Goal: Task Accomplishment & Management: Use online tool/utility

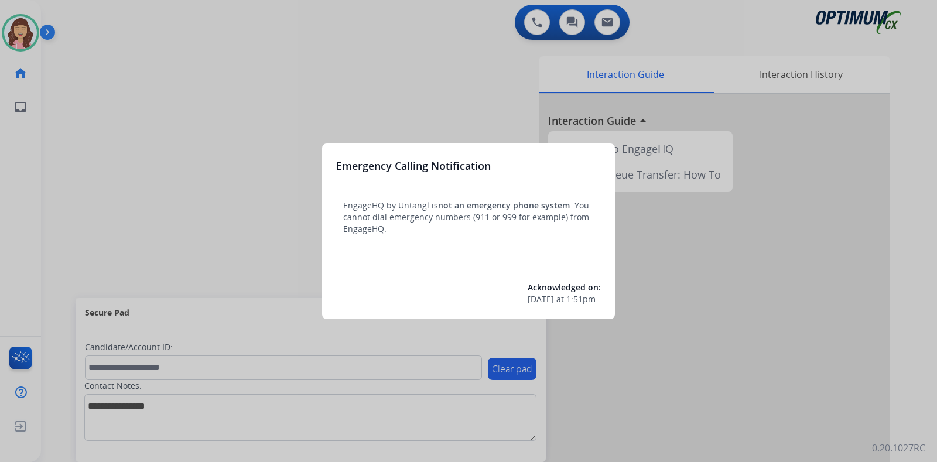
click at [466, 99] on div at bounding box center [468, 231] width 937 height 462
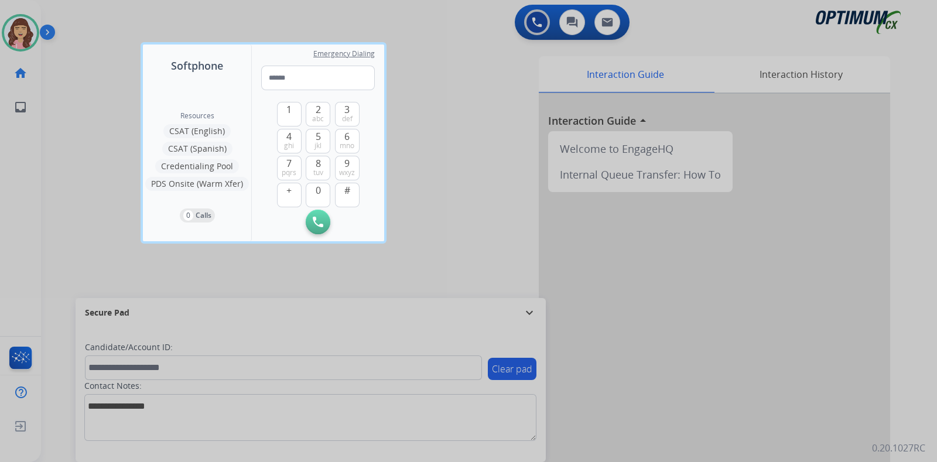
click at [695, 33] on div at bounding box center [468, 231] width 937 height 462
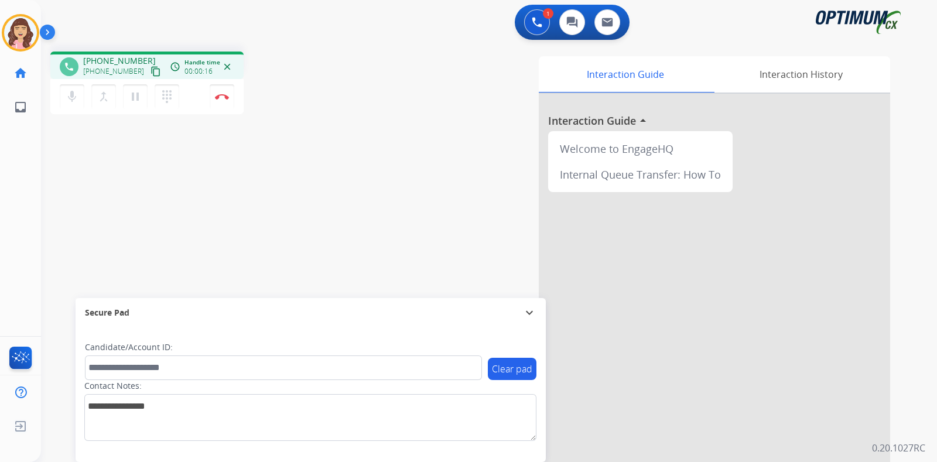
click at [151, 69] on mat-icon "content_copy" at bounding box center [156, 71] width 11 height 11
click at [188, 160] on div "phone [PHONE_NUMBER] [PHONE_NUMBER] content_copy access_time Call metrics Queue…" at bounding box center [475, 286] width 868 height 488
click at [224, 95] on img at bounding box center [222, 97] width 14 height 6
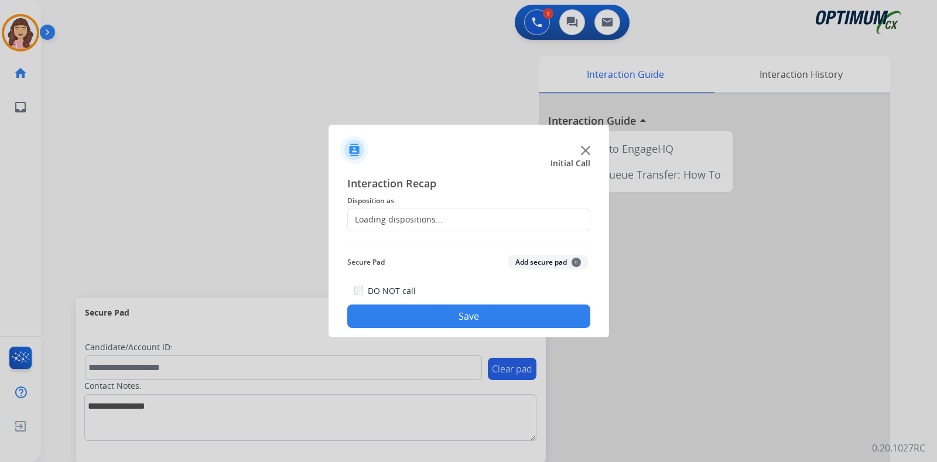
click at [428, 226] on div "Loading dispositions..." at bounding box center [468, 219] width 243 height 23
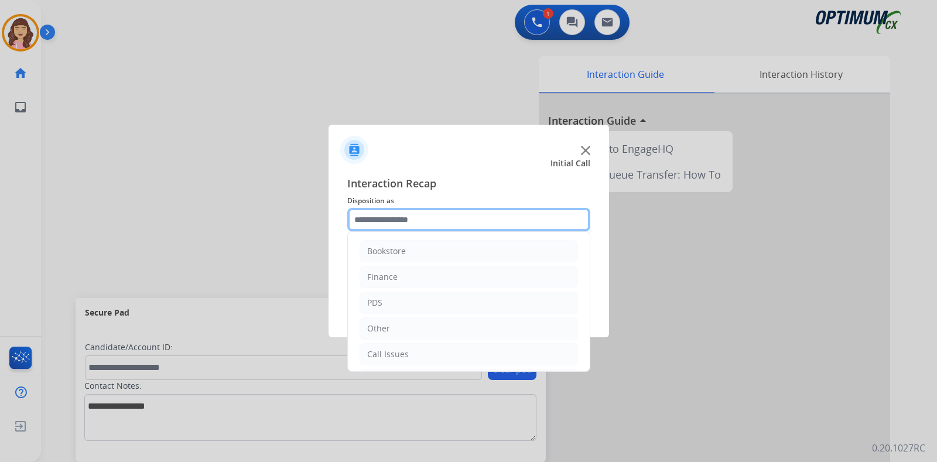
click at [449, 220] on input "text" at bounding box center [468, 219] width 243 height 23
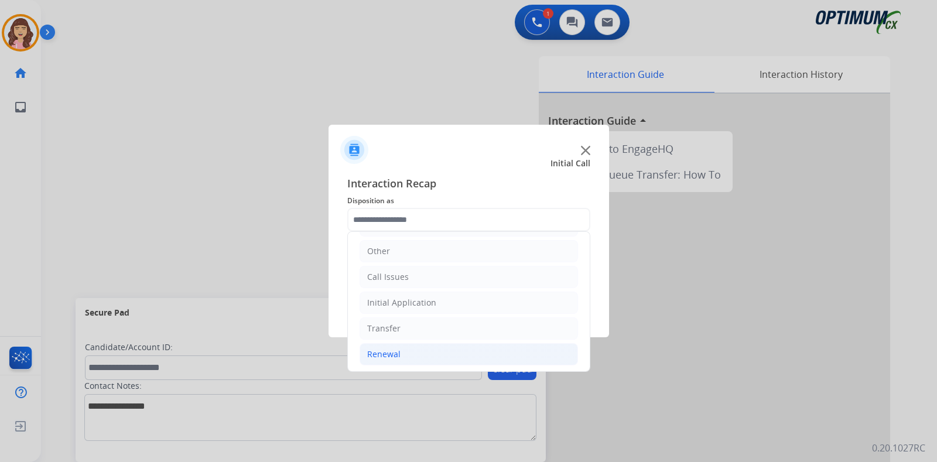
click at [397, 353] on div "Renewal" at bounding box center [383, 355] width 33 height 12
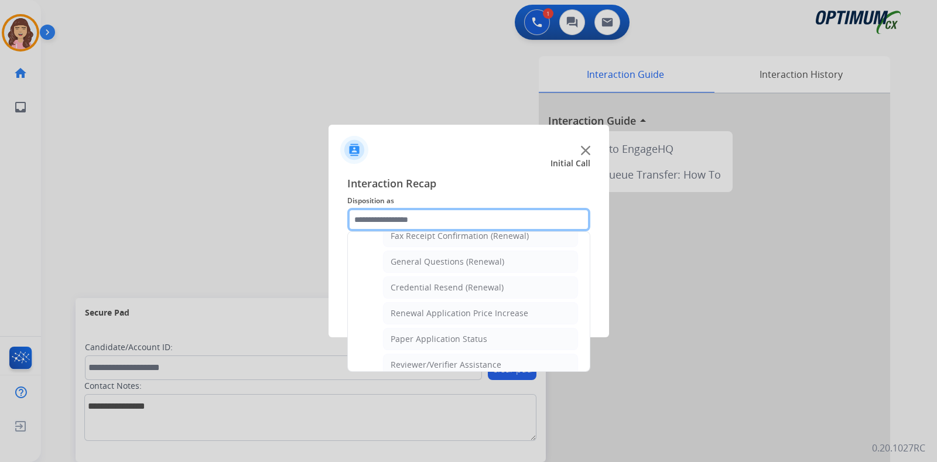
scroll to position [330, 0]
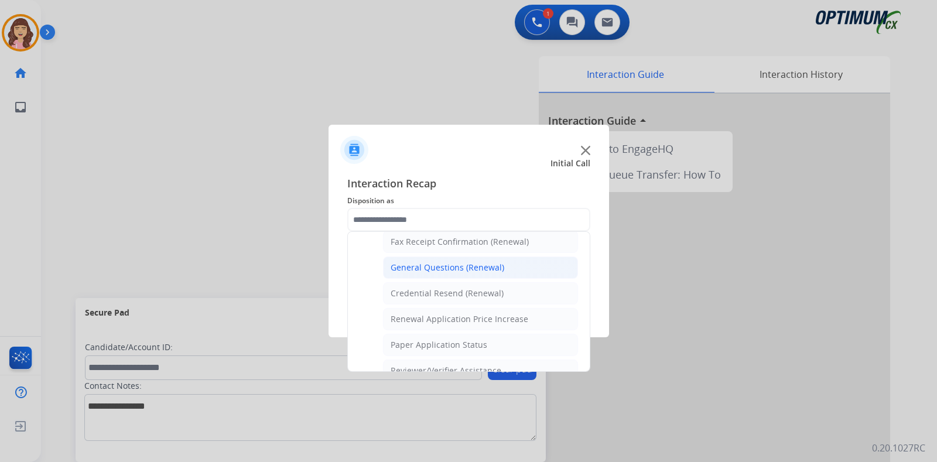
click at [464, 257] on li "General Questions (Renewal)" at bounding box center [480, 268] width 195 height 22
type input "**********"
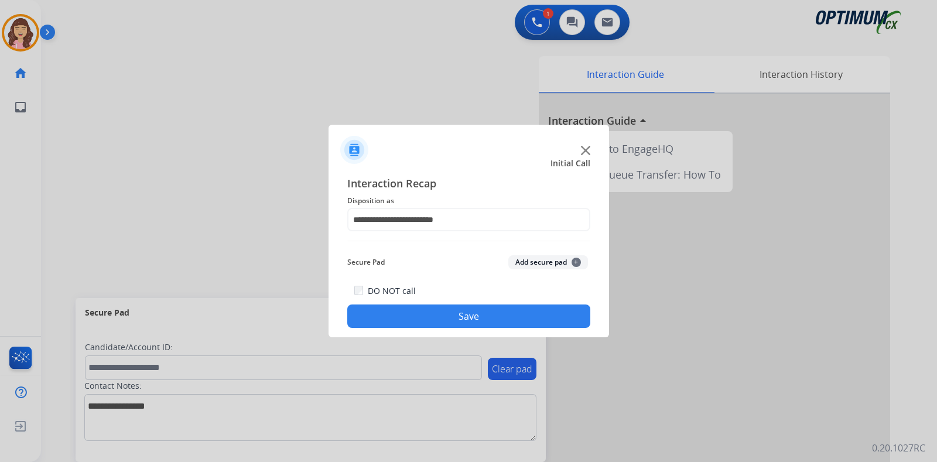
click at [466, 315] on button "Save" at bounding box center [468, 316] width 243 height 23
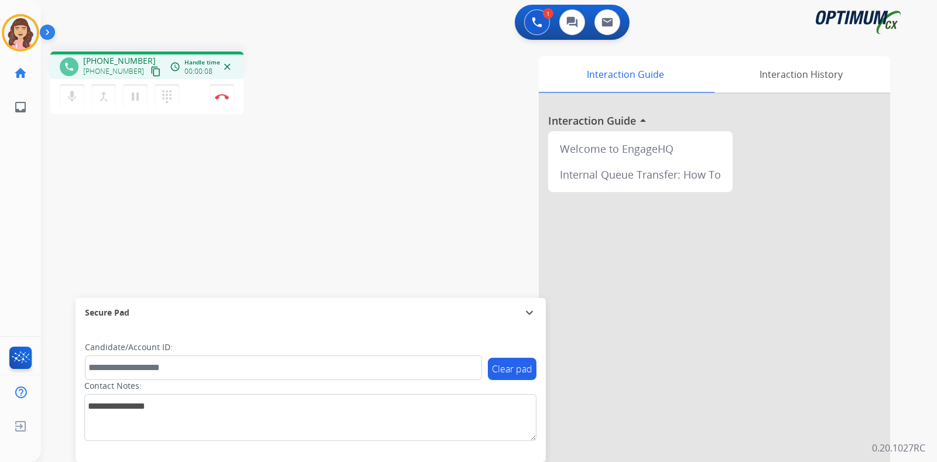
click at [151, 74] on mat-icon "content_copy" at bounding box center [156, 71] width 11 height 11
click at [272, 178] on div "phone [PHONE_NUMBER] [PHONE_NUMBER] content_copy access_time Call metrics Queue…" at bounding box center [475, 286] width 868 height 488
click at [223, 99] on img at bounding box center [222, 97] width 14 height 6
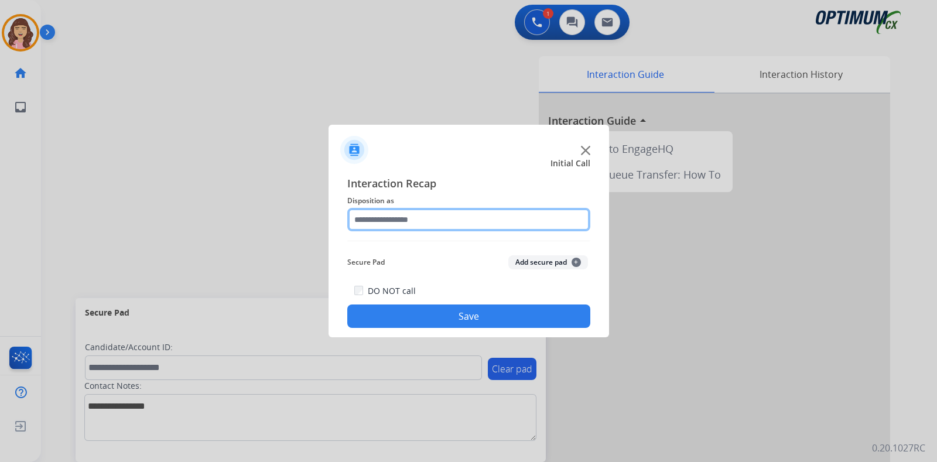
click at [406, 224] on input "text" at bounding box center [468, 219] width 243 height 23
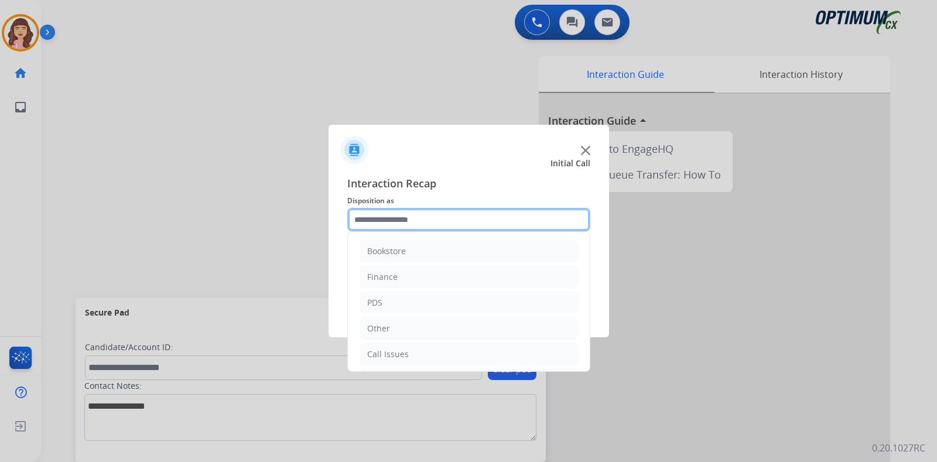
scroll to position [77, 0]
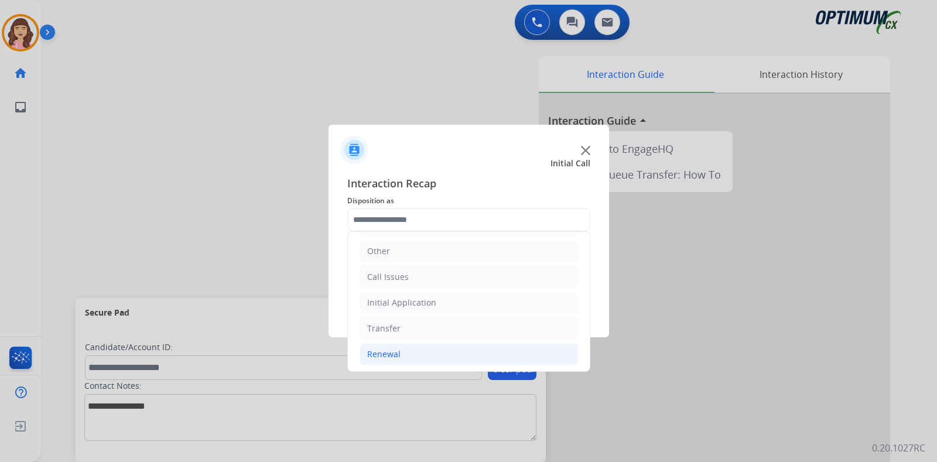
click at [395, 356] on div "Renewal" at bounding box center [383, 355] width 33 height 12
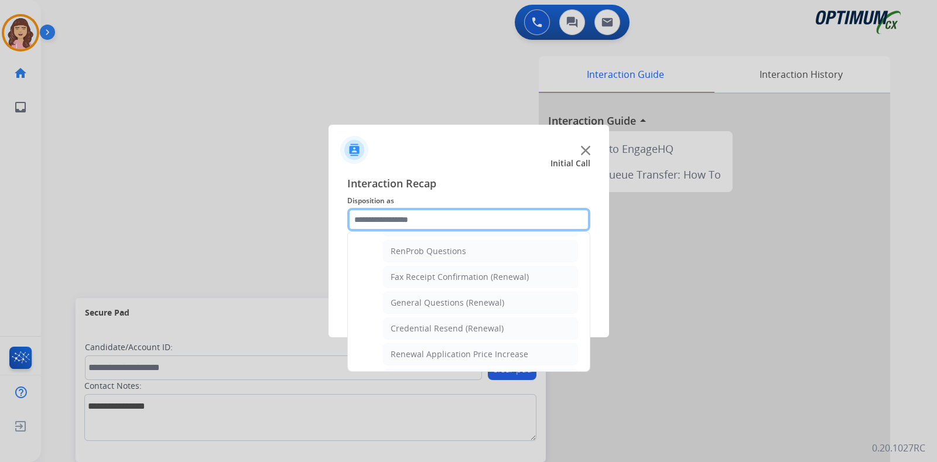
scroll to position [289, 0]
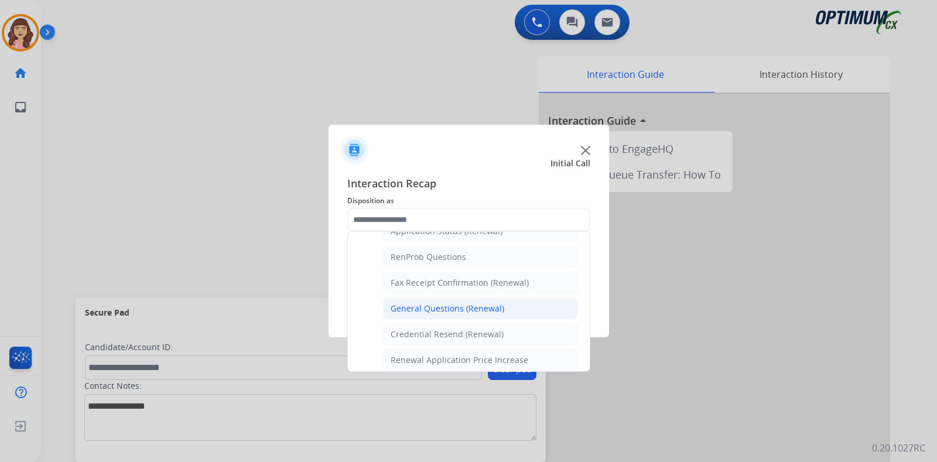
click at [466, 307] on div "General Questions (Renewal)" at bounding box center [448, 309] width 114 height 12
type input "**********"
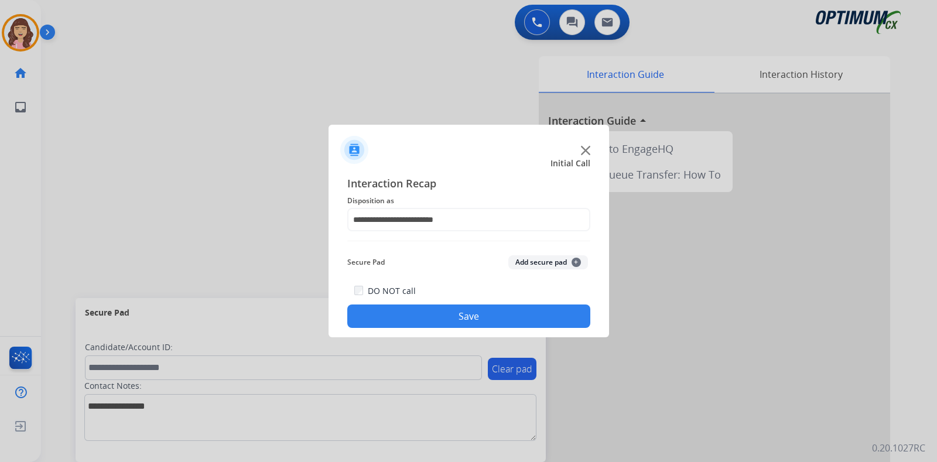
click at [462, 309] on button "Save" at bounding box center [468, 316] width 243 height 23
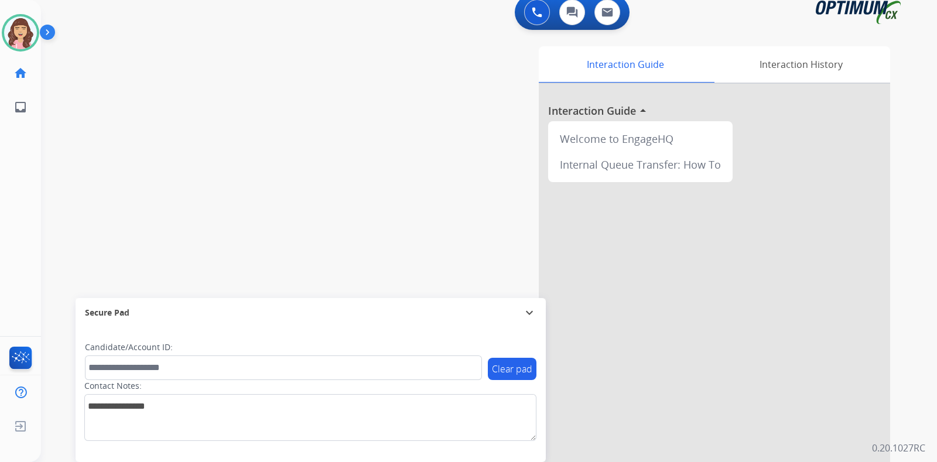
scroll to position [12, 0]
click at [937, 14] on div "0 Voice Interactions 0 Chat Interactions 0 Email Interactions swap_horiz Break …" at bounding box center [489, 231] width 896 height 462
click at [302, 113] on div "swap_horiz Break voice bridge close_fullscreen Connect 3-Way Call merge_type Se…" at bounding box center [475, 274] width 868 height 488
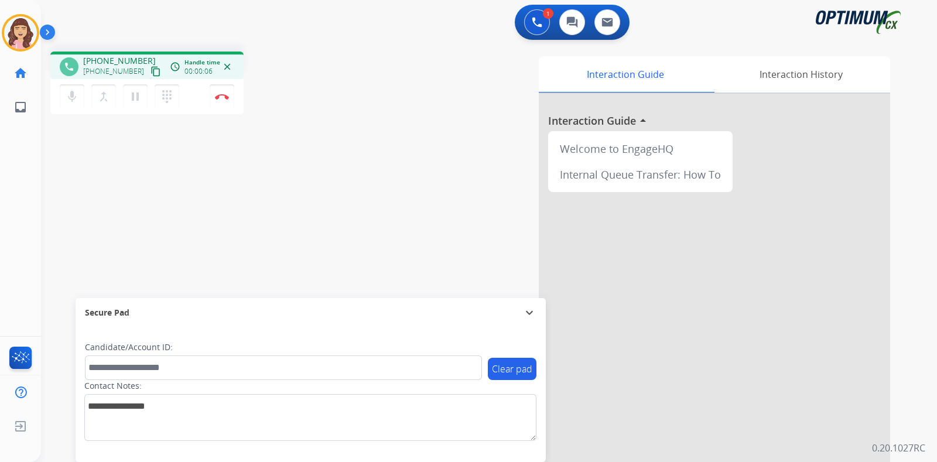
click at [151, 69] on mat-icon "content_copy" at bounding box center [156, 71] width 11 height 11
click at [259, 211] on div "phone [PHONE_NUMBER] [PHONE_NUMBER] content_copy access_time Call metrics Queue…" at bounding box center [475, 286] width 868 height 488
click at [224, 98] on img at bounding box center [222, 97] width 14 height 6
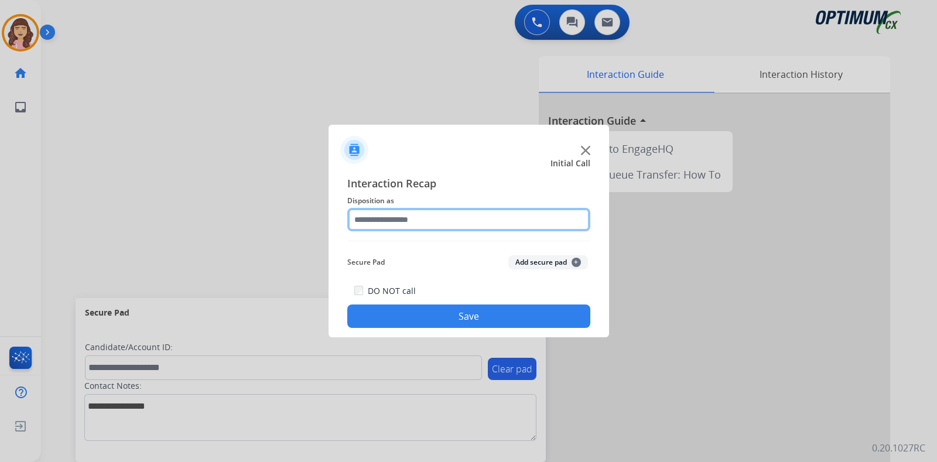
click at [407, 213] on input "text" at bounding box center [468, 219] width 243 height 23
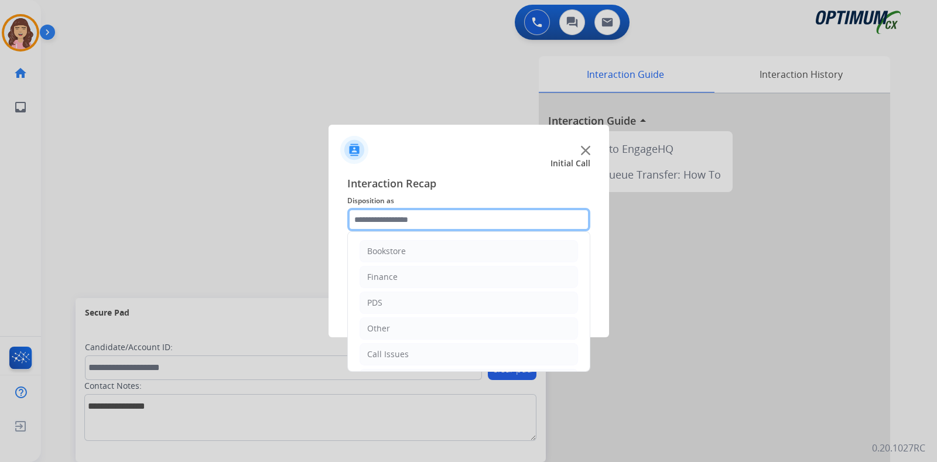
scroll to position [77, 0]
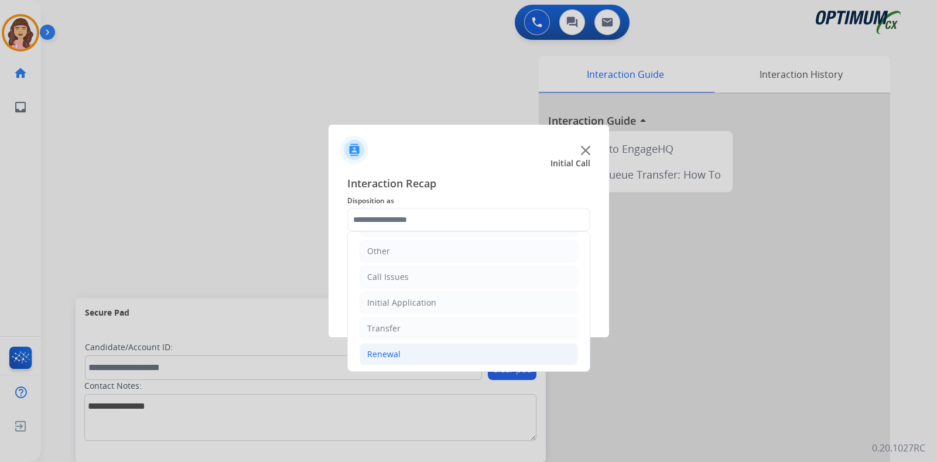
click at [405, 350] on li "Renewal" at bounding box center [469, 354] width 218 height 22
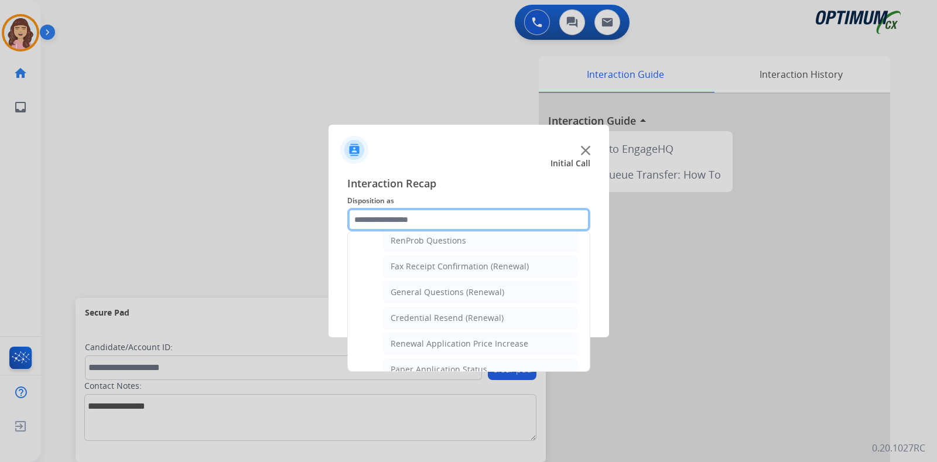
scroll to position [289, 0]
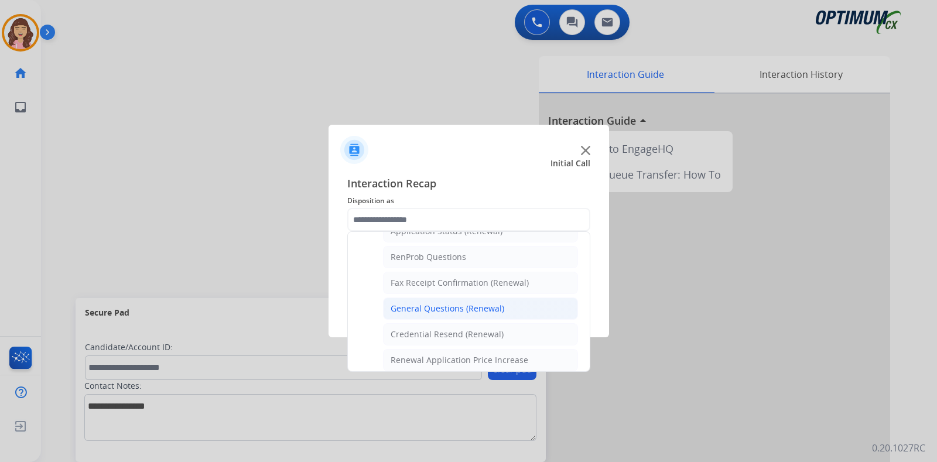
click at [490, 307] on div "General Questions (Renewal)" at bounding box center [448, 309] width 114 height 12
type input "**********"
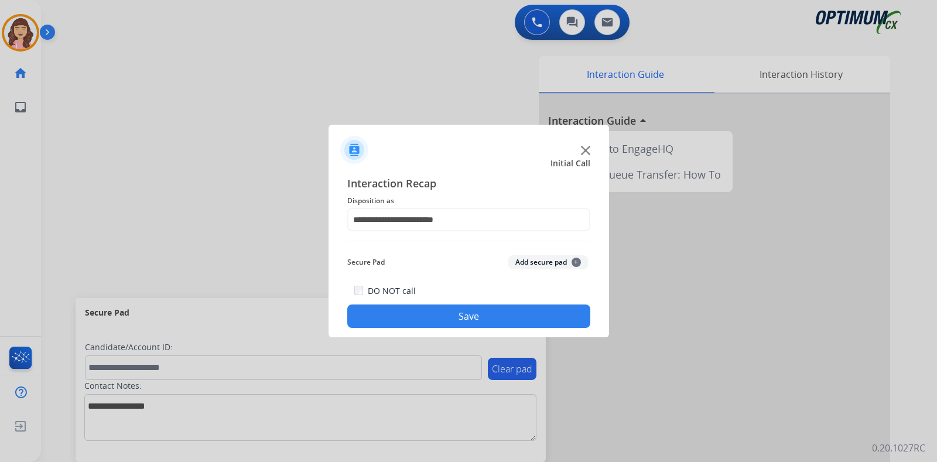
click at [479, 307] on button "Save" at bounding box center [468, 316] width 243 height 23
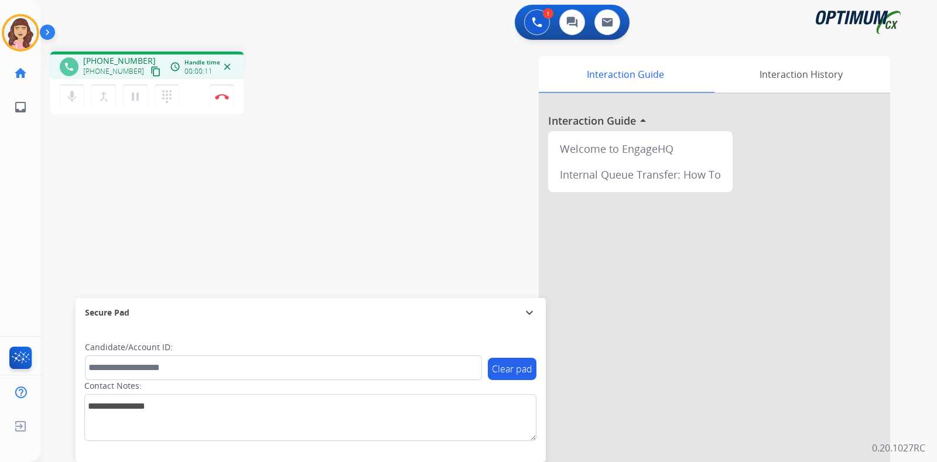
click at [151, 67] on mat-icon "content_copy" at bounding box center [156, 71] width 11 height 11
click at [223, 95] on img at bounding box center [222, 97] width 14 height 6
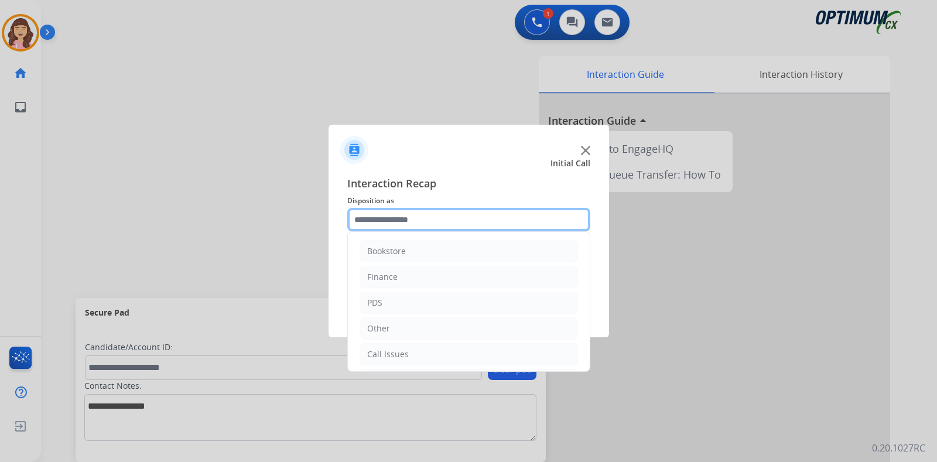
click at [445, 221] on input "text" at bounding box center [468, 219] width 243 height 23
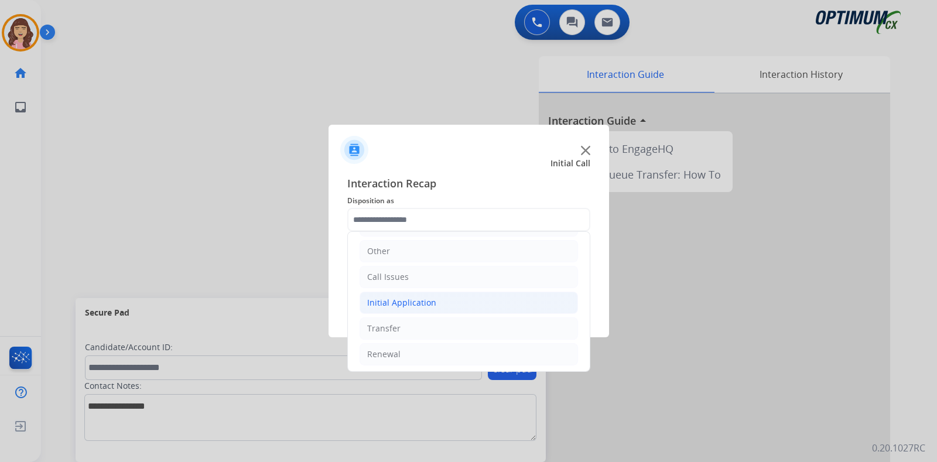
click at [413, 300] on div "Initial Application" at bounding box center [401, 303] width 69 height 12
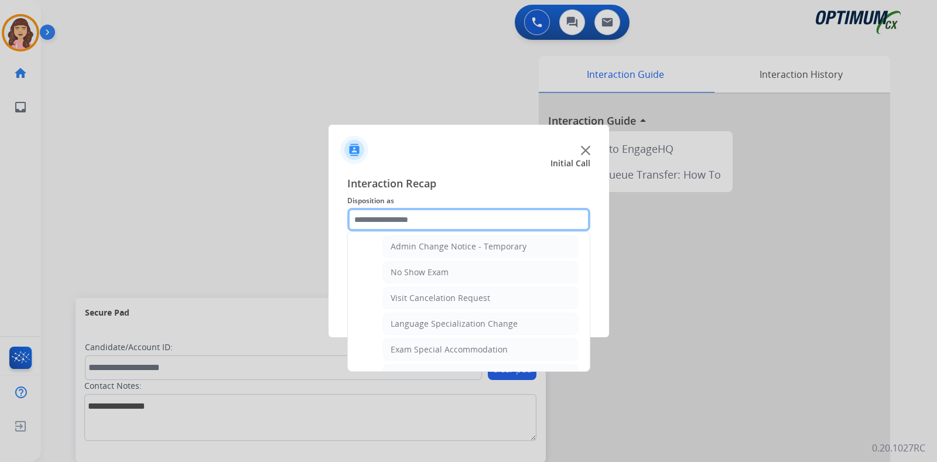
scroll to position [503, 0]
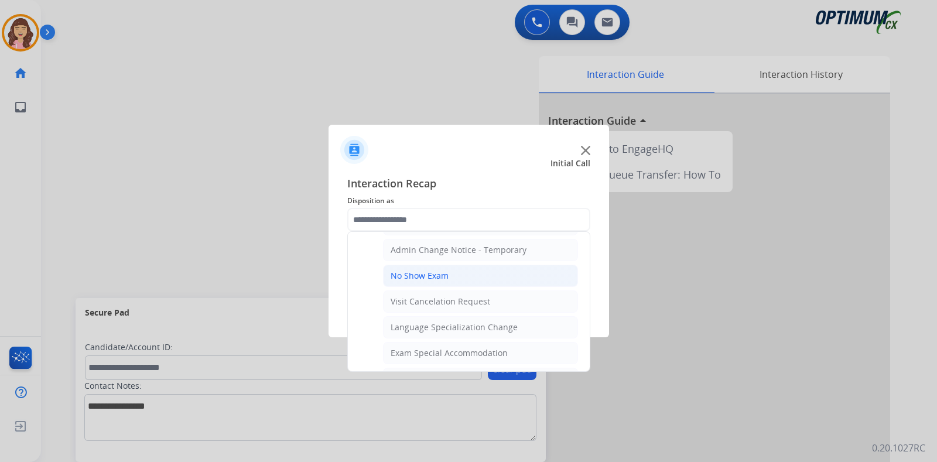
click at [408, 271] on div "No Show Exam" at bounding box center [420, 276] width 58 height 12
type input "**********"
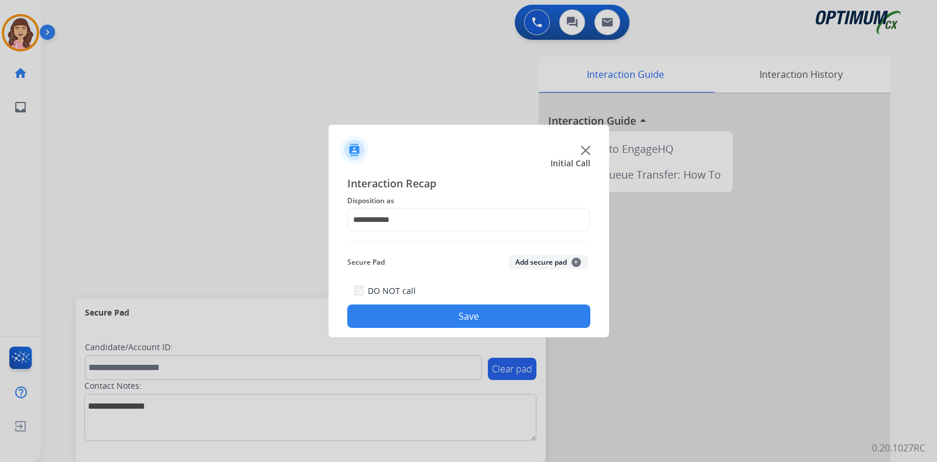
click at [439, 314] on button "Save" at bounding box center [468, 316] width 243 height 23
click at [415, 220] on input "text" at bounding box center [468, 219] width 243 height 23
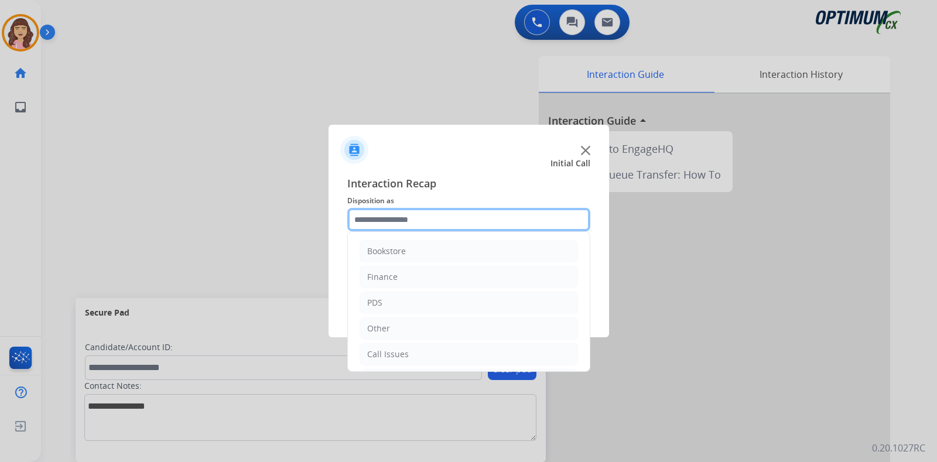
scroll to position [77, 0]
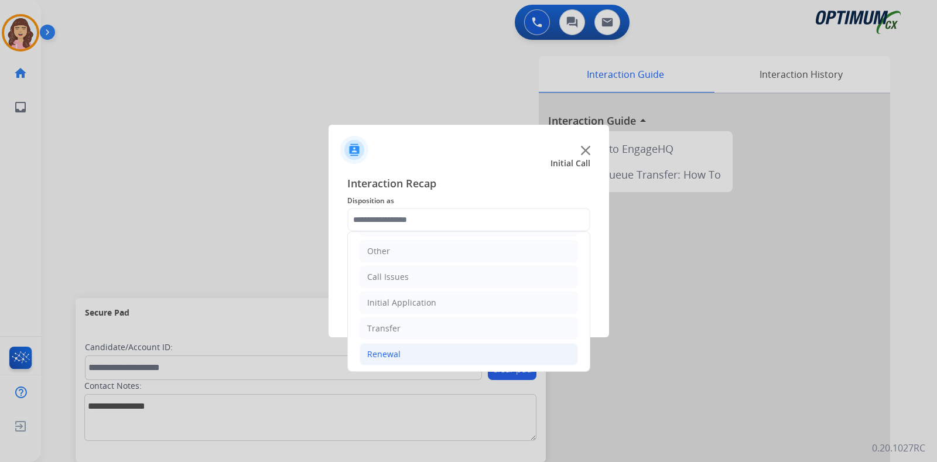
click at [401, 350] on li "Renewal" at bounding box center [469, 354] width 218 height 22
click at [404, 281] on div "Call Issues" at bounding box center [388, 277] width 42 height 12
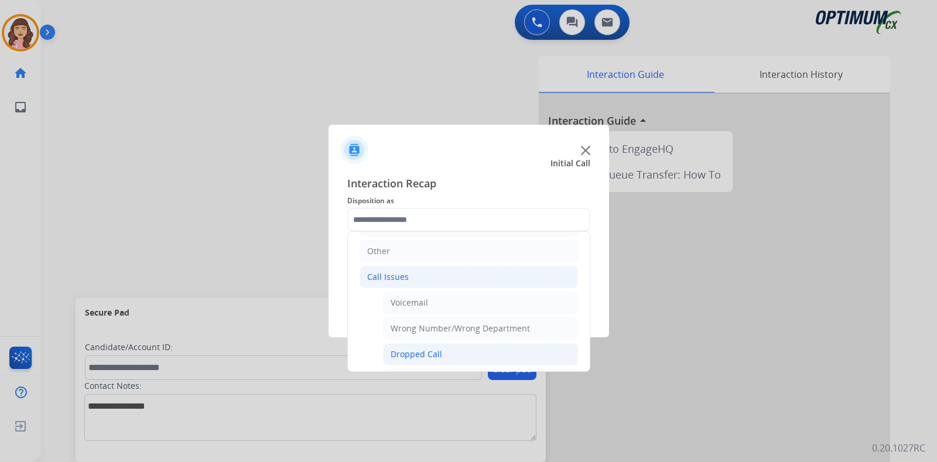
click at [421, 351] on div "Dropped Call" at bounding box center [417, 355] width 52 height 12
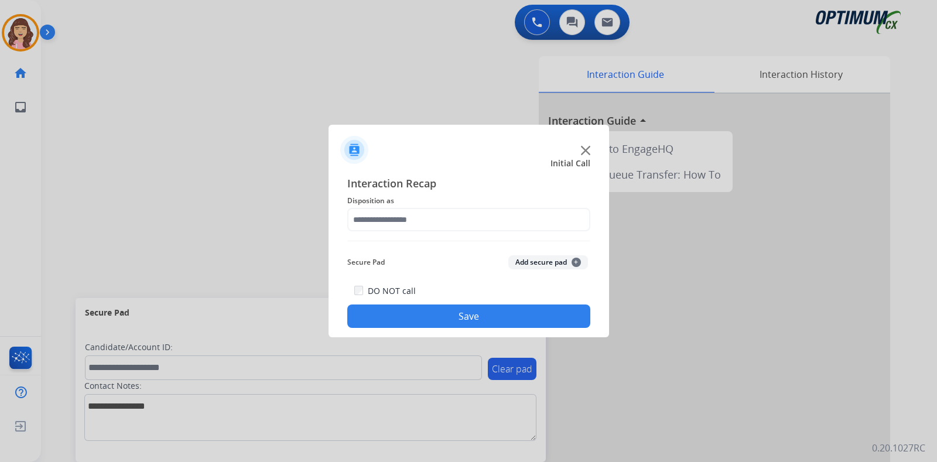
type input "**********"
click at [469, 316] on button "Save" at bounding box center [468, 316] width 243 height 23
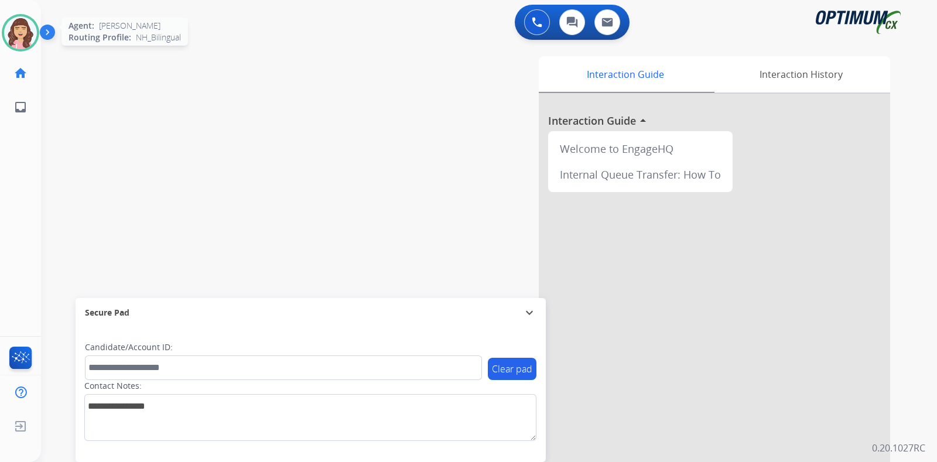
click at [22, 35] on img at bounding box center [20, 32] width 33 height 33
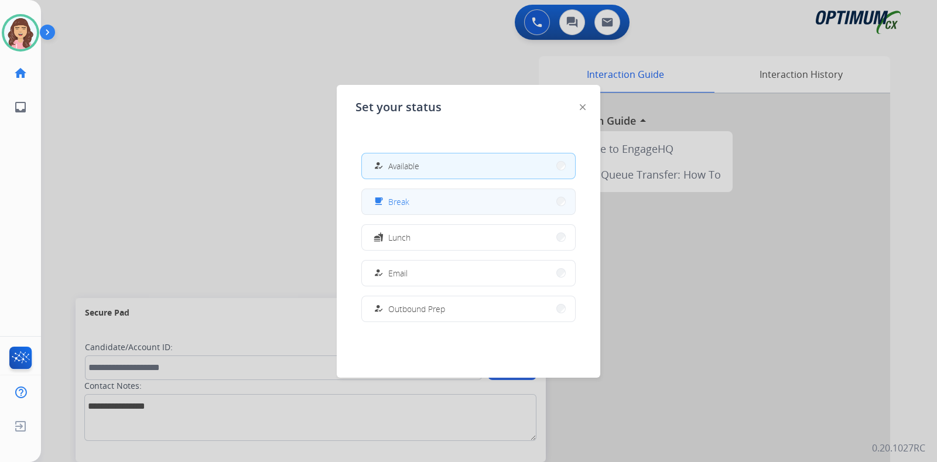
click at [435, 198] on button "free_breakfast Break" at bounding box center [468, 201] width 213 height 25
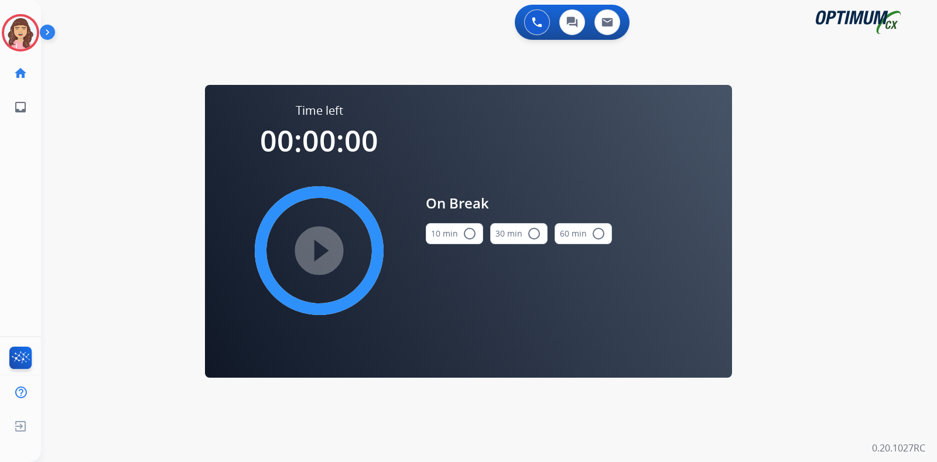
click at [468, 229] on mat-icon "radio_button_unchecked" at bounding box center [470, 234] width 14 height 14
click at [316, 247] on mat-icon "play_circle_filled" at bounding box center [319, 251] width 14 height 14
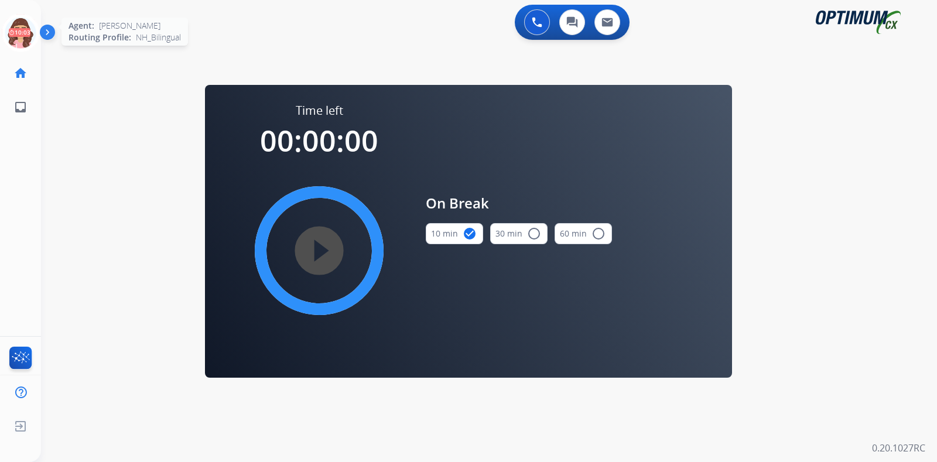
click at [18, 41] on icon at bounding box center [21, 33] width 38 height 38
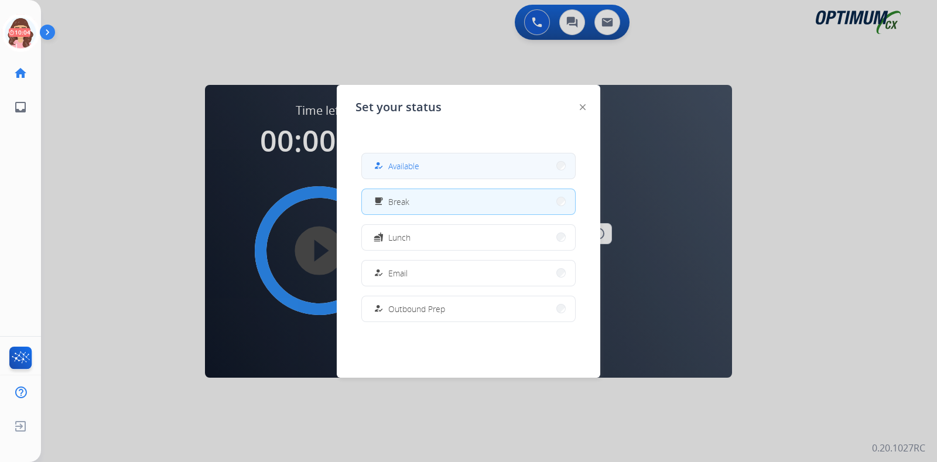
click at [425, 172] on button "how_to_reg Available" at bounding box center [468, 165] width 213 height 25
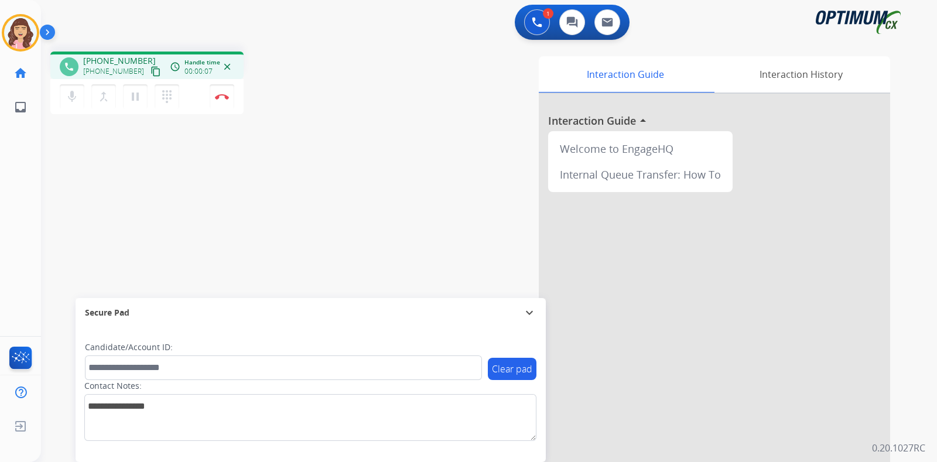
click at [151, 69] on mat-icon "content_copy" at bounding box center [156, 71] width 11 height 11
click at [225, 182] on div "phone [PHONE_NUMBER] [PHONE_NUMBER] content_copy access_time Call metrics Queue…" at bounding box center [475, 286] width 868 height 488
click at [269, 183] on div "phone [PHONE_NUMBER] [PHONE_NUMBER] content_copy access_time Call metrics Queue…" at bounding box center [475, 286] width 868 height 488
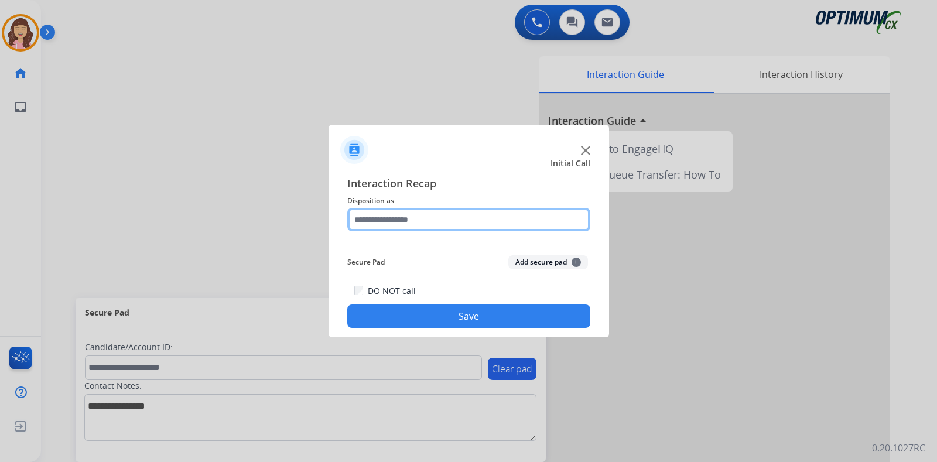
click at [445, 223] on input "text" at bounding box center [468, 219] width 243 height 23
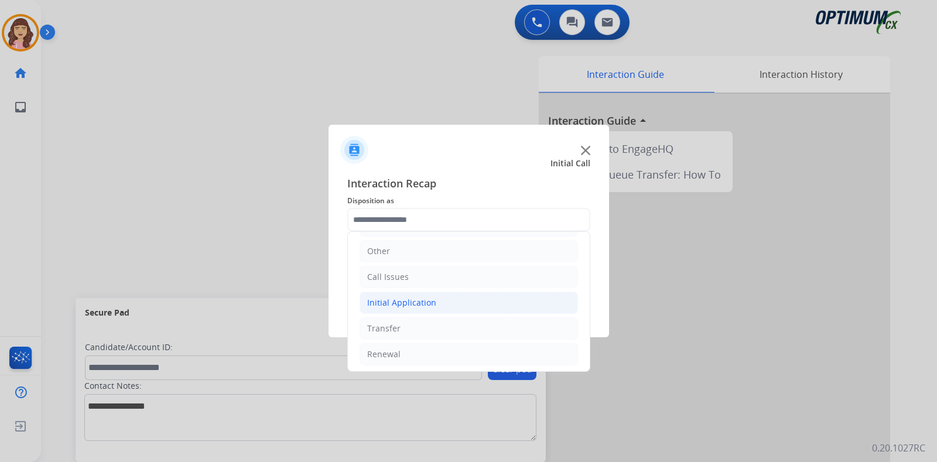
click at [451, 297] on li "Initial Application" at bounding box center [469, 303] width 218 height 22
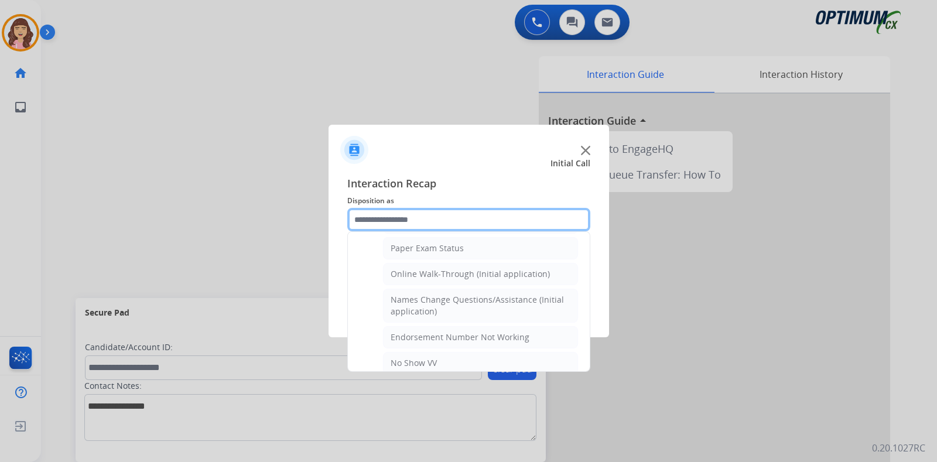
scroll to position [208, 0]
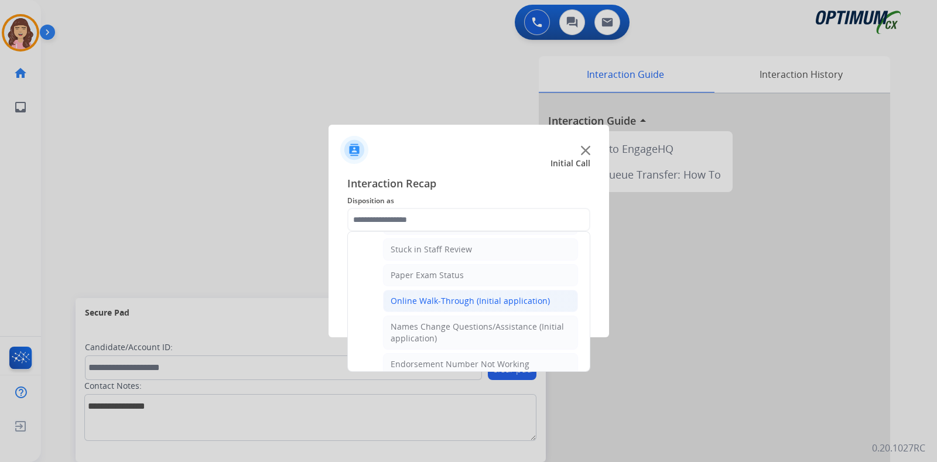
click at [480, 295] on div "Online Walk-Through (Initial application)" at bounding box center [470, 301] width 159 height 12
type input "**********"
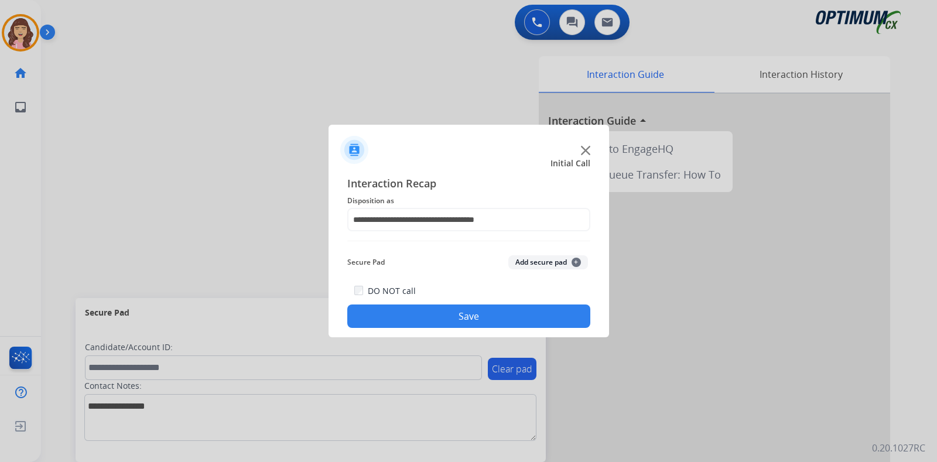
click at [453, 311] on button "Save" at bounding box center [468, 316] width 243 height 23
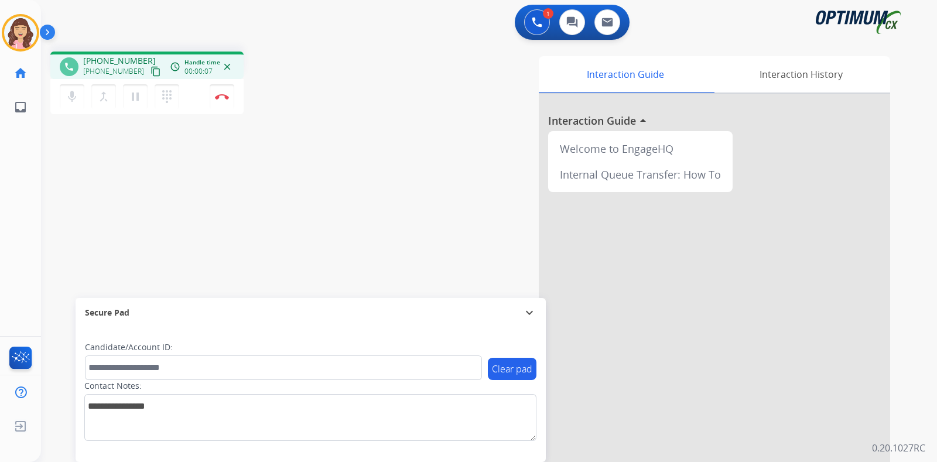
click at [151, 74] on mat-icon "content_copy" at bounding box center [156, 71] width 11 height 11
click at [229, 173] on div "phone [PHONE_NUMBER] [PHONE_NUMBER] content_copy access_time Call metrics Queue…" at bounding box center [475, 286] width 868 height 488
click at [221, 97] on img at bounding box center [222, 97] width 14 height 6
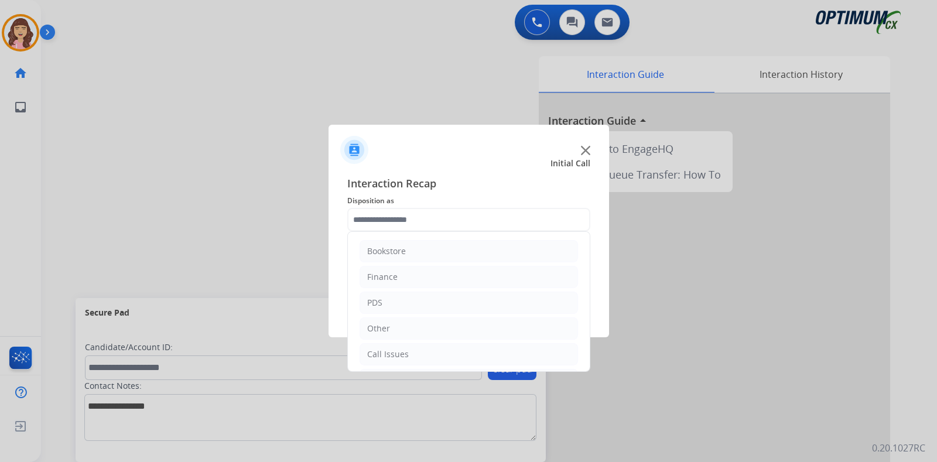
scroll to position [77, 0]
click at [411, 299] on div "Initial Application" at bounding box center [401, 303] width 69 height 12
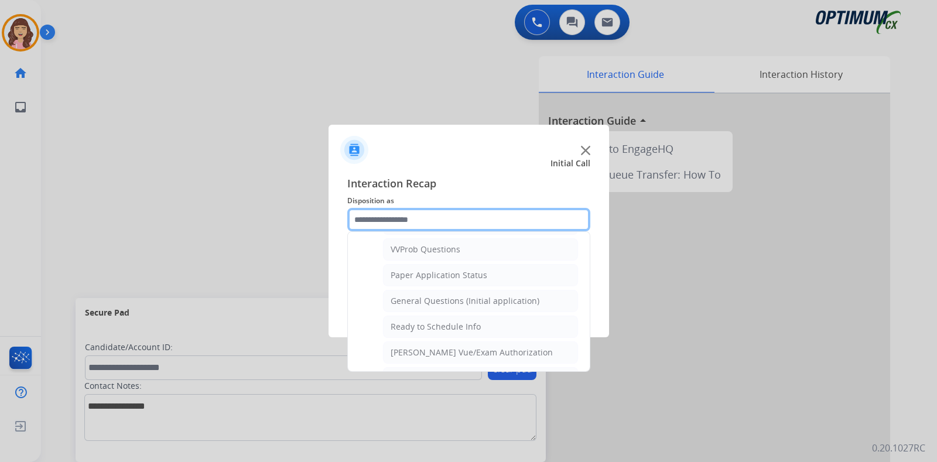
scroll to position [603, 0]
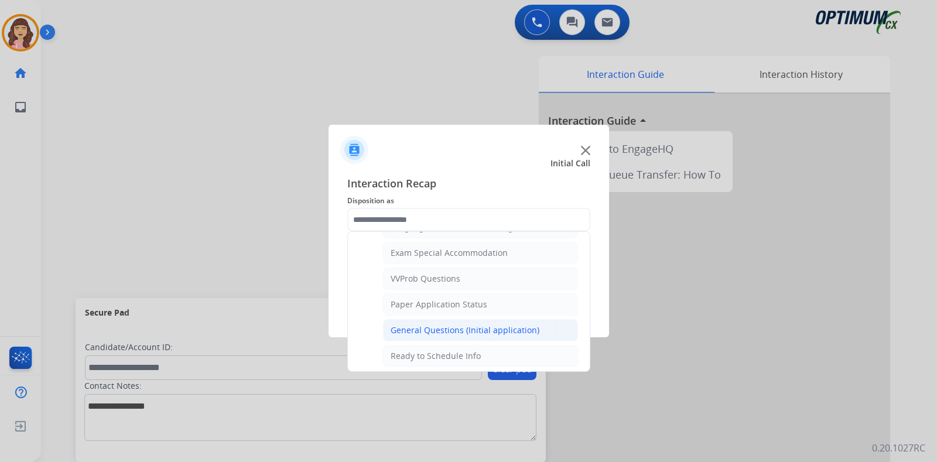
click at [443, 324] on div "General Questions (Initial application)" at bounding box center [465, 330] width 149 height 12
type input "**********"
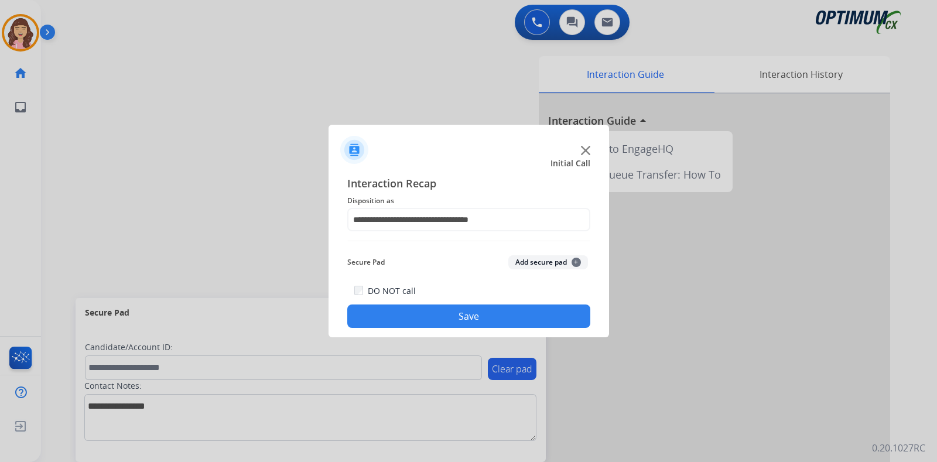
click at [476, 315] on button "Save" at bounding box center [468, 316] width 243 height 23
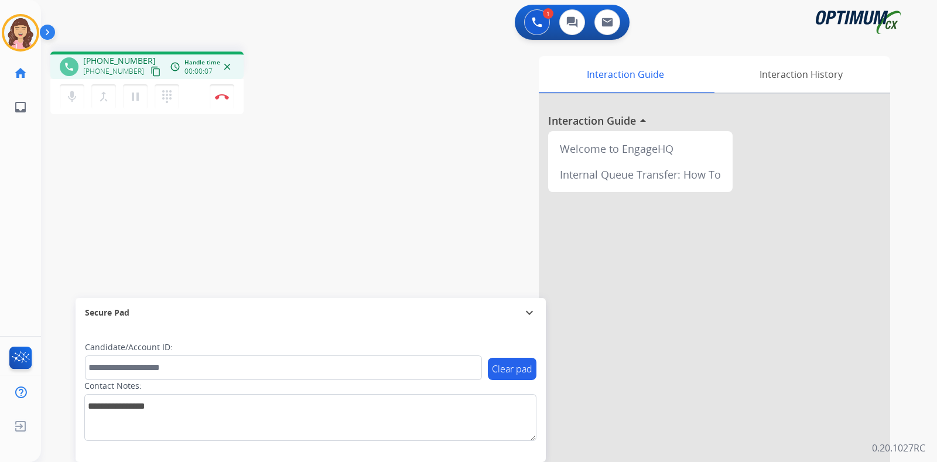
click at [151, 71] on mat-icon "content_copy" at bounding box center [156, 71] width 11 height 11
click at [223, 95] on img at bounding box center [222, 97] width 14 height 6
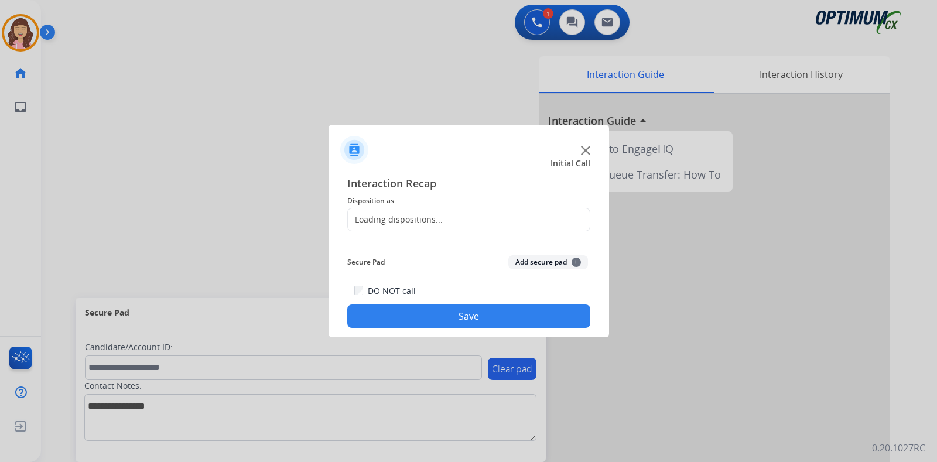
click at [406, 221] on div "Loading dispositions..." at bounding box center [395, 220] width 95 height 12
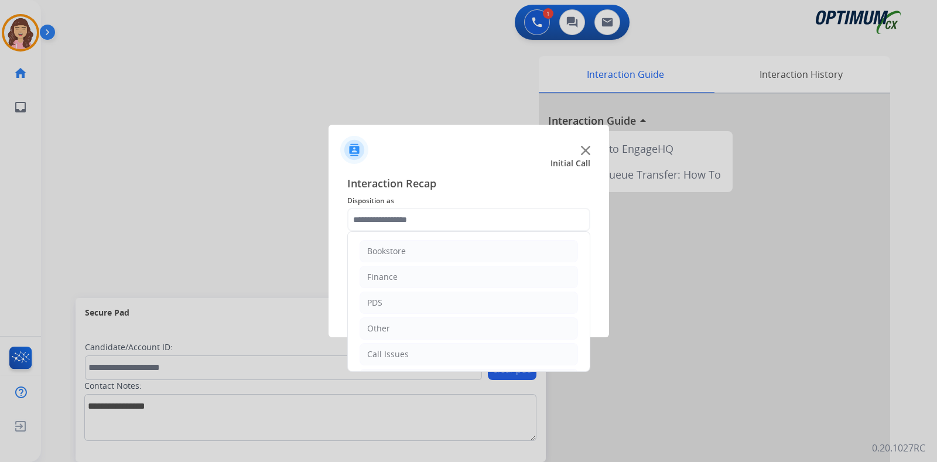
scroll to position [77, 0]
click at [401, 349] on li "Renewal" at bounding box center [469, 354] width 218 height 22
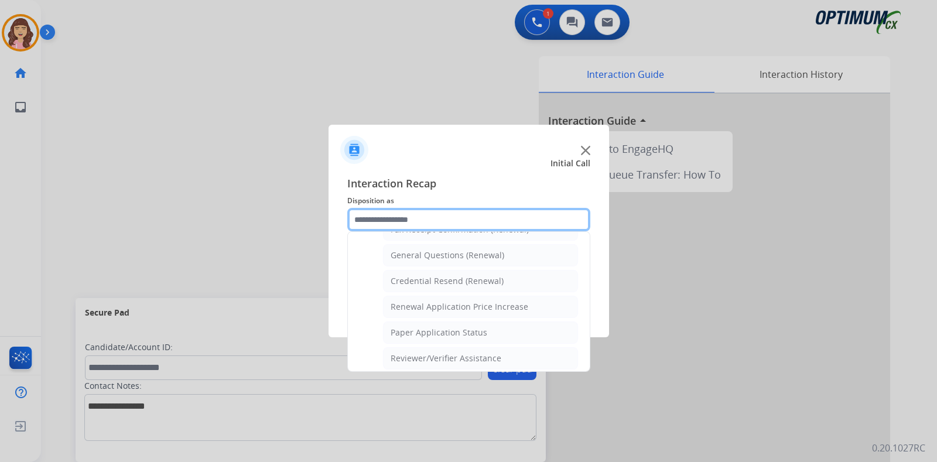
scroll to position [334, 0]
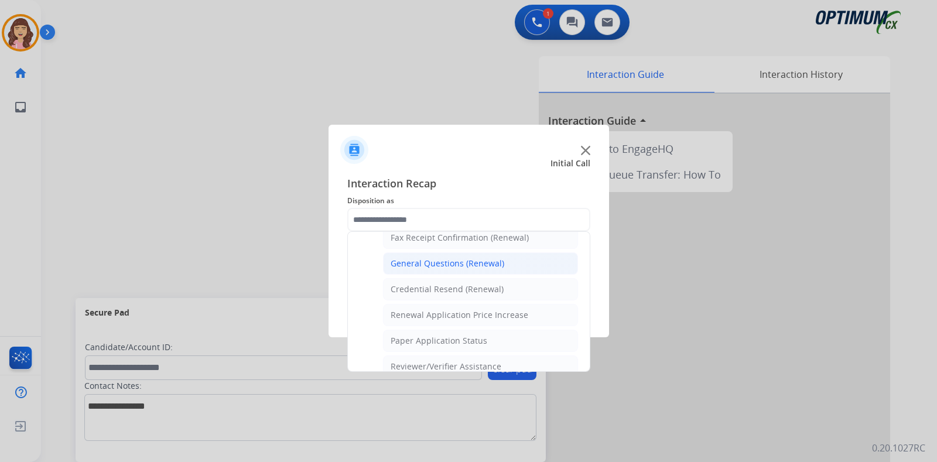
click at [461, 262] on div "General Questions (Renewal)" at bounding box center [448, 264] width 114 height 12
type input "**********"
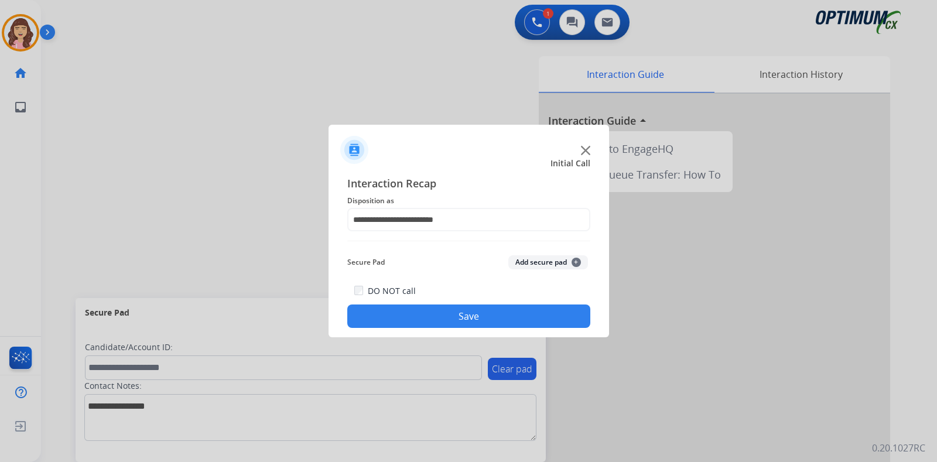
click at [456, 319] on button "Save" at bounding box center [468, 316] width 243 height 23
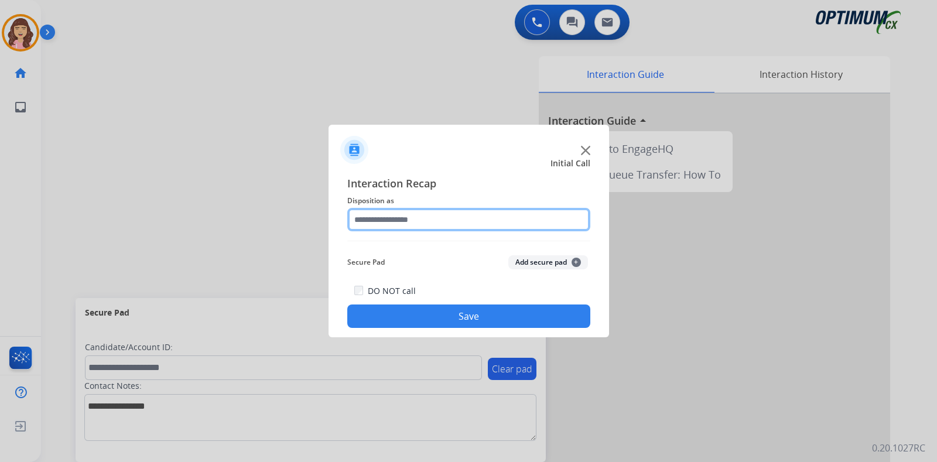
click at [422, 212] on input "text" at bounding box center [468, 219] width 243 height 23
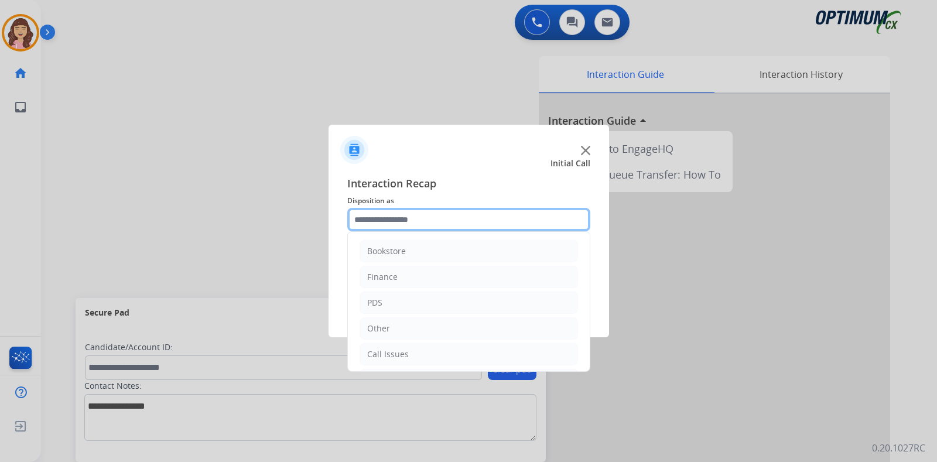
scroll to position [77, 0]
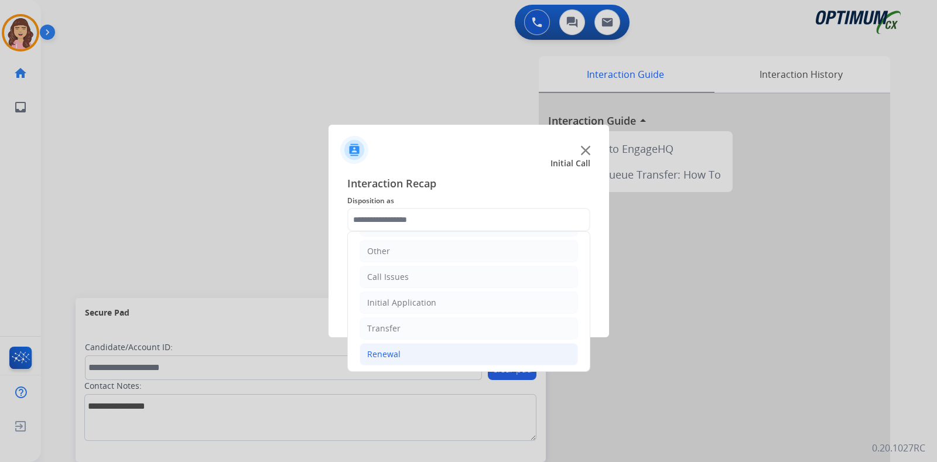
click at [412, 349] on li "Renewal" at bounding box center [469, 354] width 218 height 22
click at [443, 276] on li "Call Issues" at bounding box center [469, 277] width 218 height 22
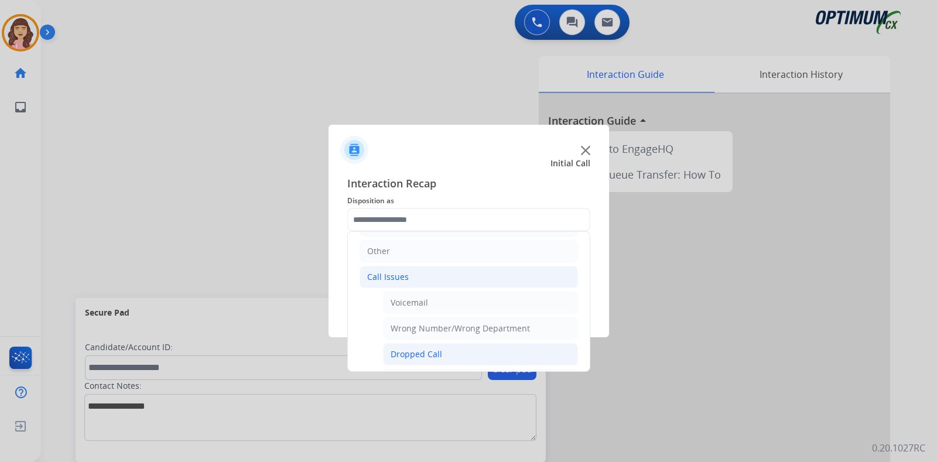
click at [436, 351] on div "Dropped Call" at bounding box center [417, 355] width 52 height 12
type input "**********"
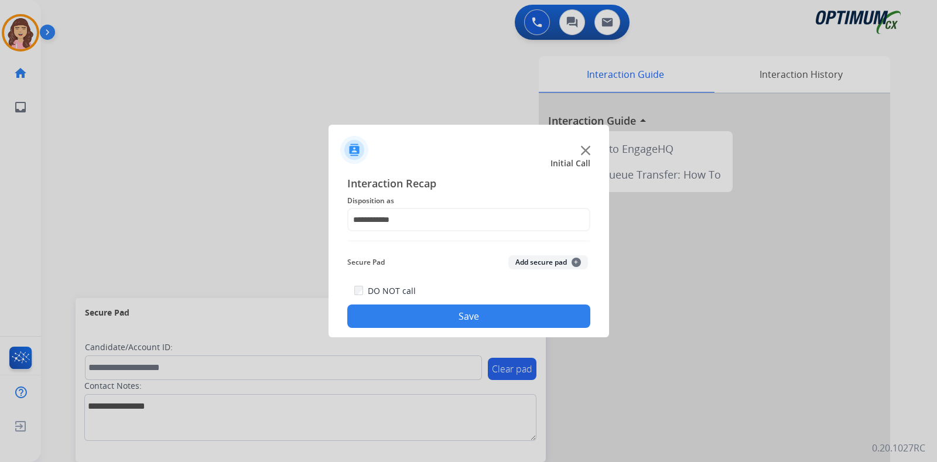
click at [479, 318] on button "Save" at bounding box center [468, 316] width 243 height 23
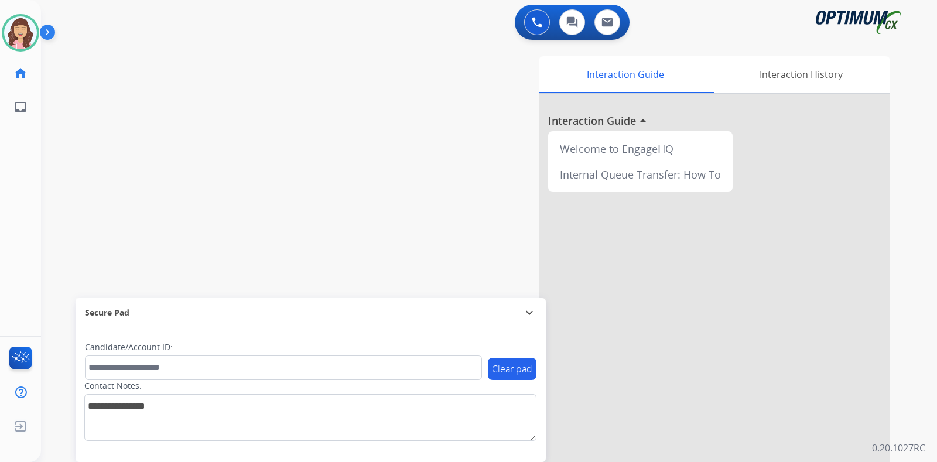
click at [430, 178] on div "Interaction Guide Interaction History Interaction Guide arrow_drop_up Welcome t…" at bounding box center [627, 293] width 525 height 474
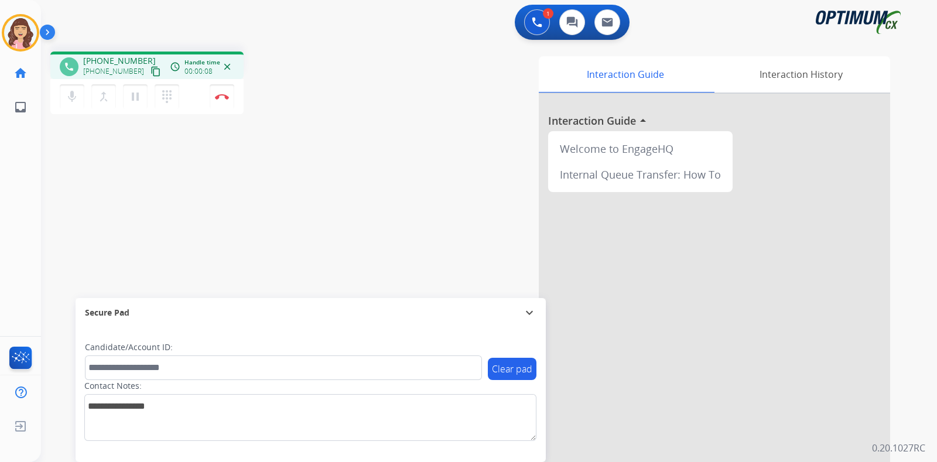
click at [151, 72] on mat-icon "content_copy" at bounding box center [156, 71] width 11 height 11
click at [202, 235] on div "phone [PHONE_NUMBER] [PHONE_NUMBER] content_copy access_time Call metrics Queue…" at bounding box center [475, 286] width 868 height 488
click at [224, 98] on img at bounding box center [222, 97] width 14 height 6
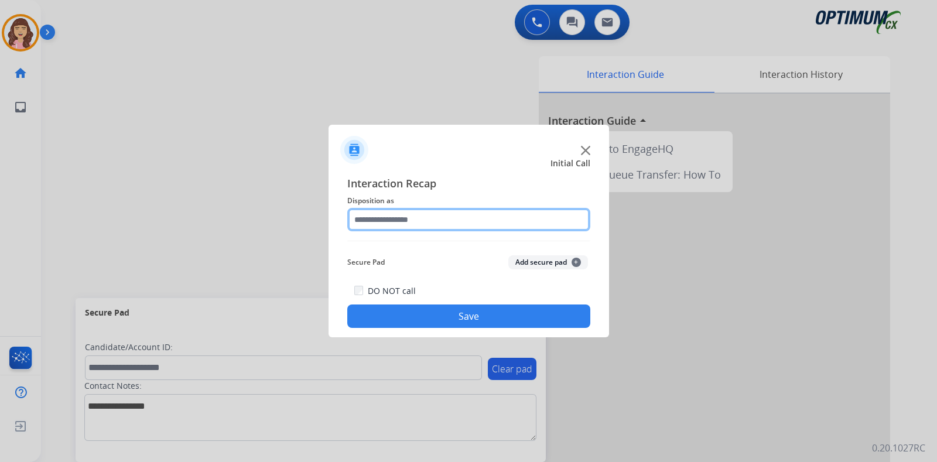
click at [421, 221] on input "text" at bounding box center [468, 219] width 243 height 23
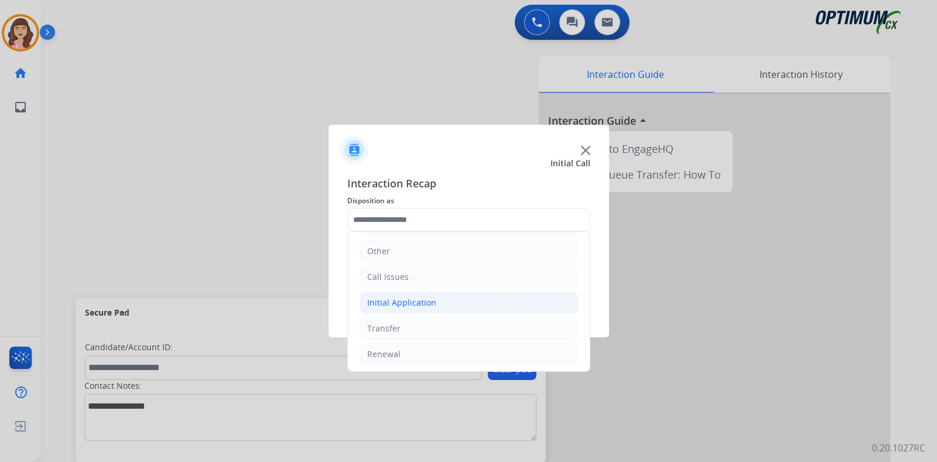
click at [413, 297] on div "Initial Application" at bounding box center [401, 303] width 69 height 12
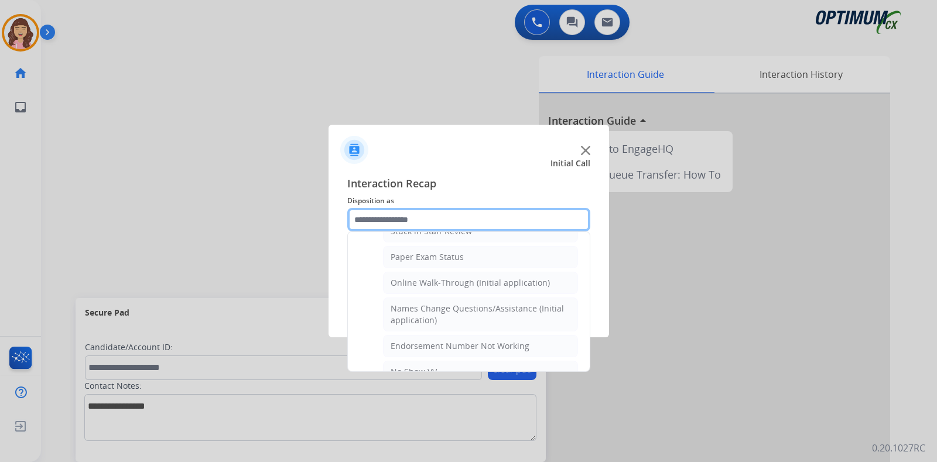
scroll to position [196, 0]
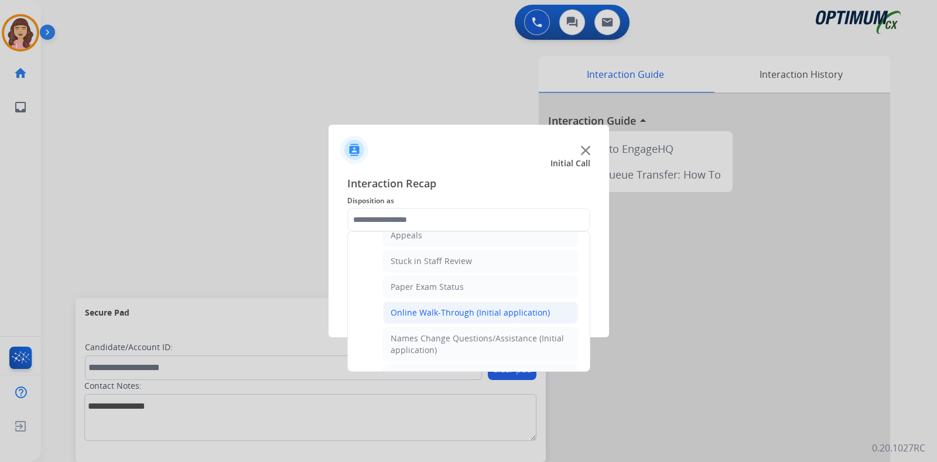
click at [444, 307] on div "Online Walk-Through (Initial application)" at bounding box center [470, 313] width 159 height 12
type input "**********"
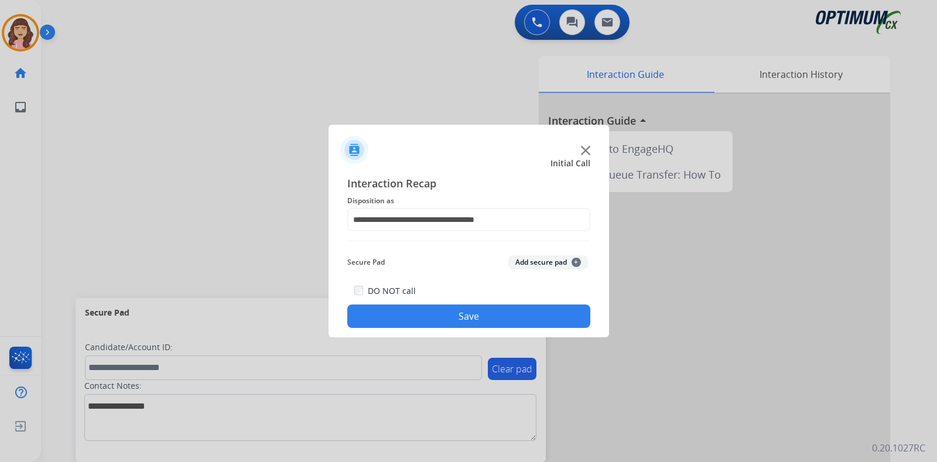
click at [447, 316] on button "Save" at bounding box center [468, 316] width 243 height 23
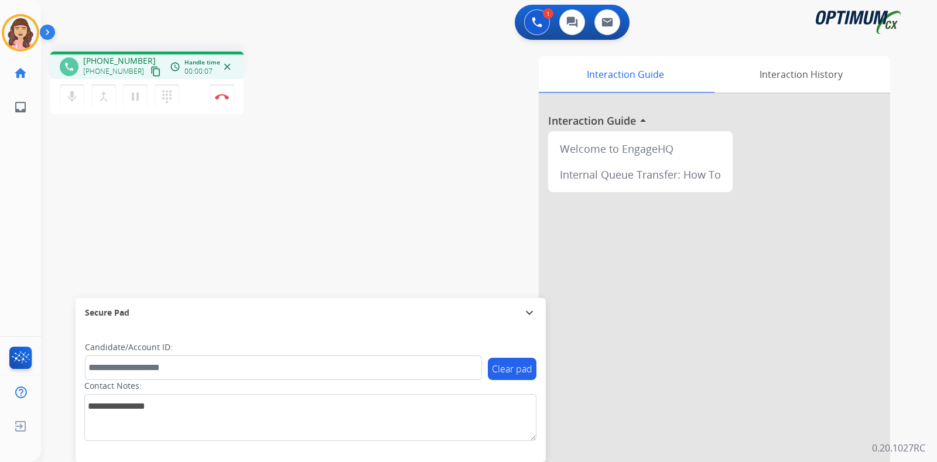
click at [151, 70] on mat-icon "content_copy" at bounding box center [156, 71] width 11 height 11
click at [270, 195] on div "phone [PHONE_NUMBER] [PHONE_NUMBER] content_copy access_time Call metrics Queue…" at bounding box center [475, 286] width 868 height 488
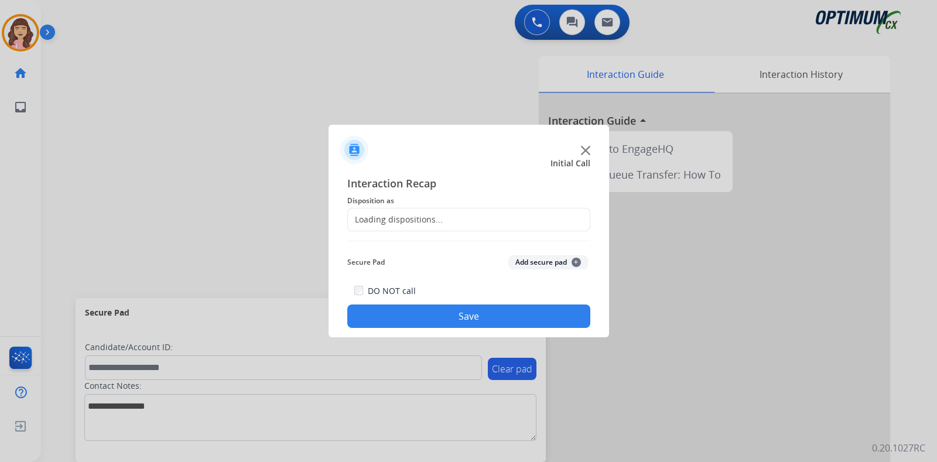
click at [418, 219] on div "Loading dispositions..." at bounding box center [395, 220] width 95 height 12
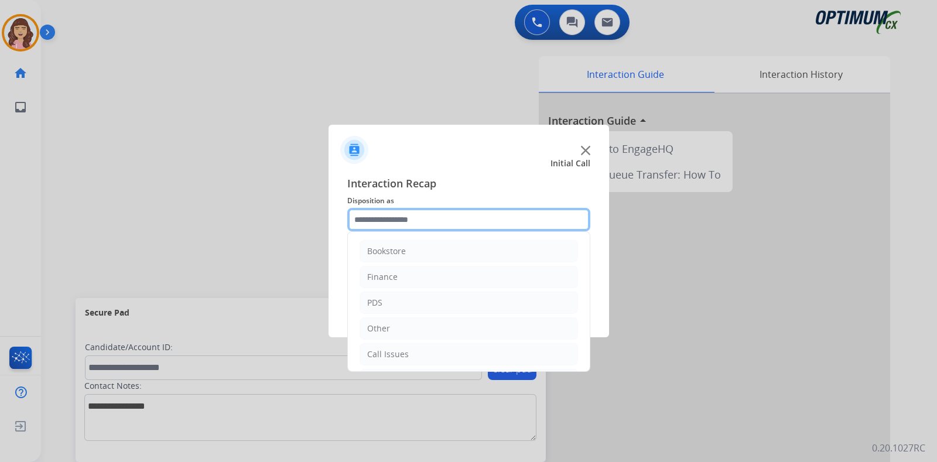
click at [529, 219] on input "text" at bounding box center [468, 219] width 243 height 23
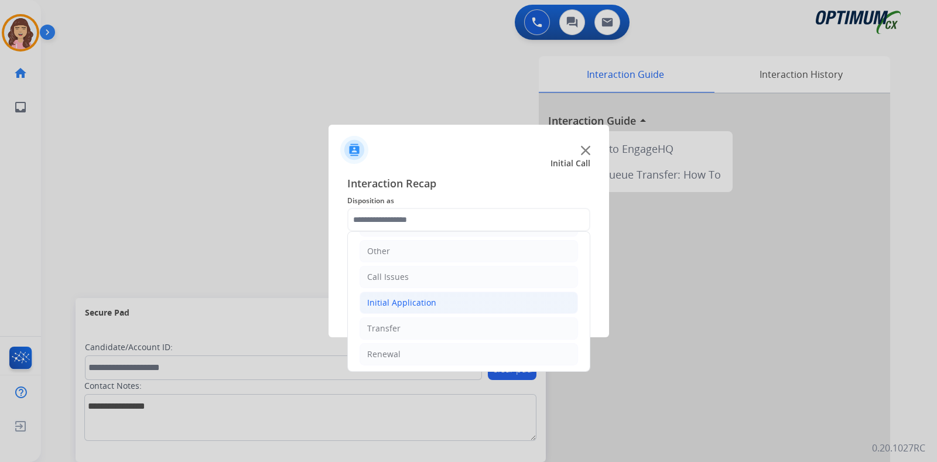
click at [415, 297] on div "Initial Application" at bounding box center [401, 303] width 69 height 12
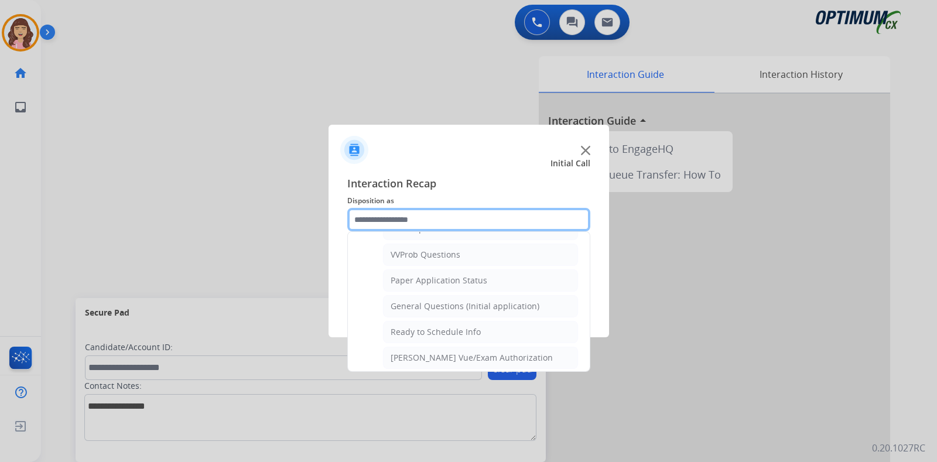
scroll to position [636, 0]
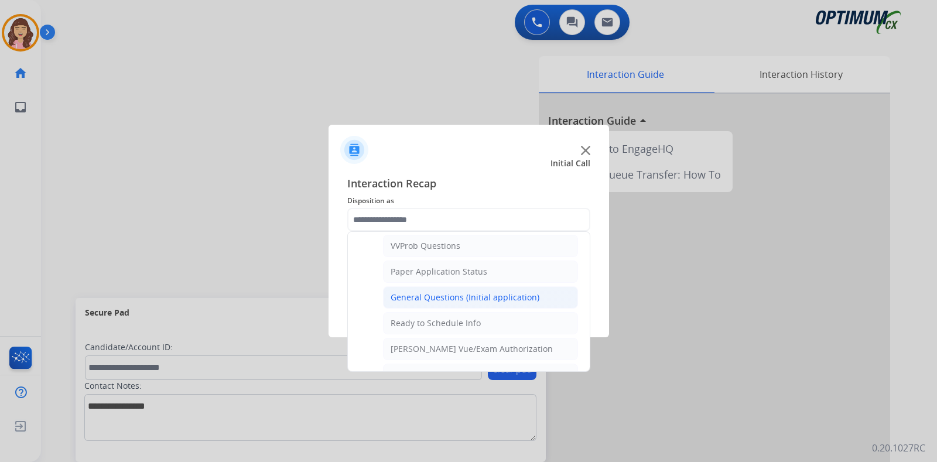
click at [486, 295] on div "General Questions (Initial application)" at bounding box center [465, 298] width 149 height 12
type input "**********"
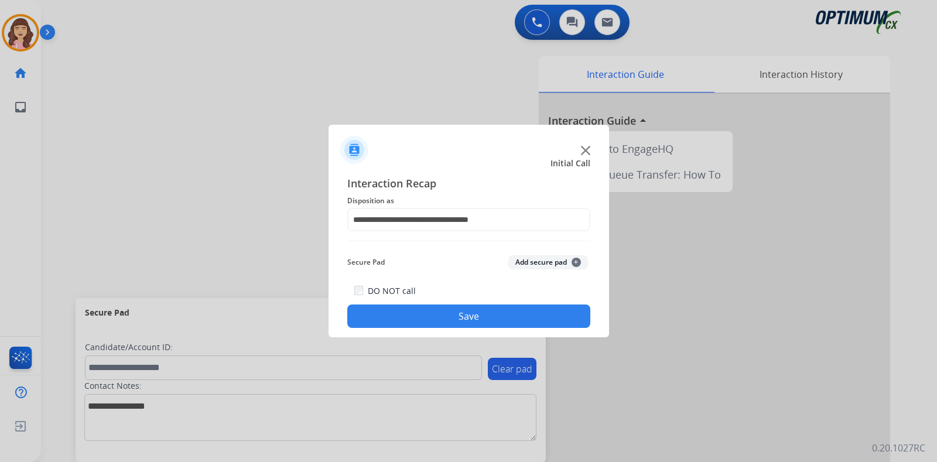
click at [481, 323] on button "Save" at bounding box center [468, 316] width 243 height 23
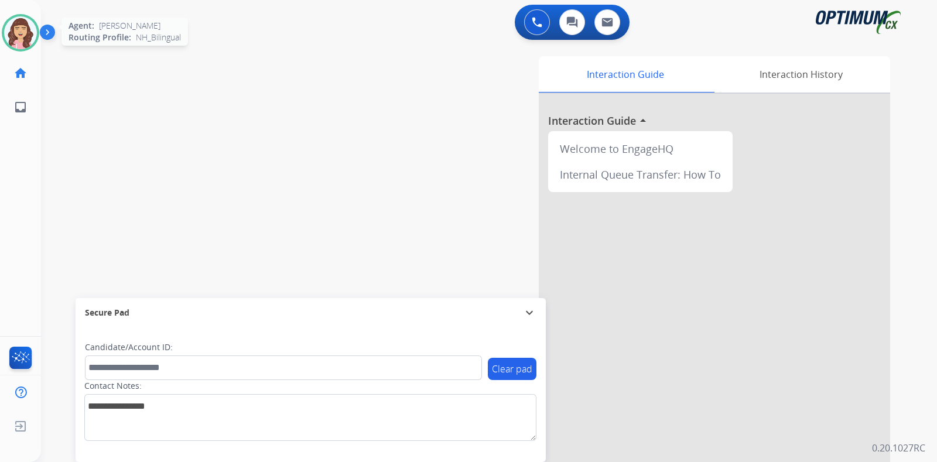
click at [30, 29] on img at bounding box center [20, 32] width 33 height 33
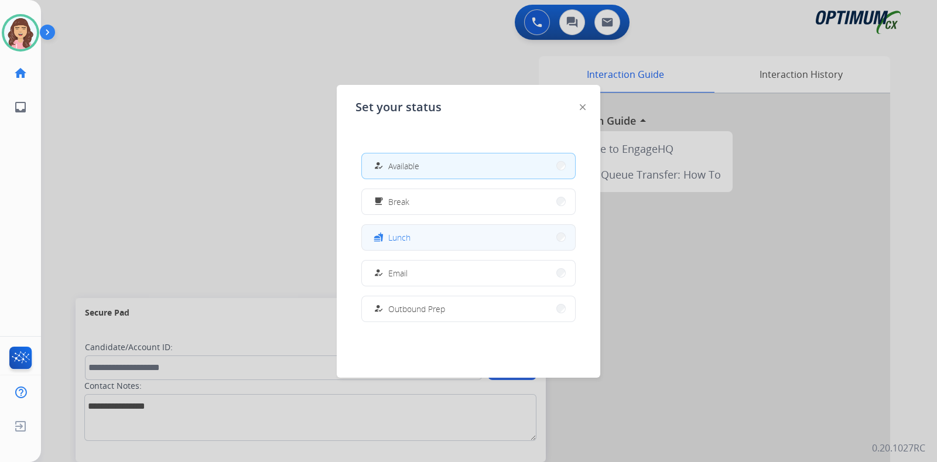
click at [407, 235] on span "Lunch" at bounding box center [399, 237] width 22 height 12
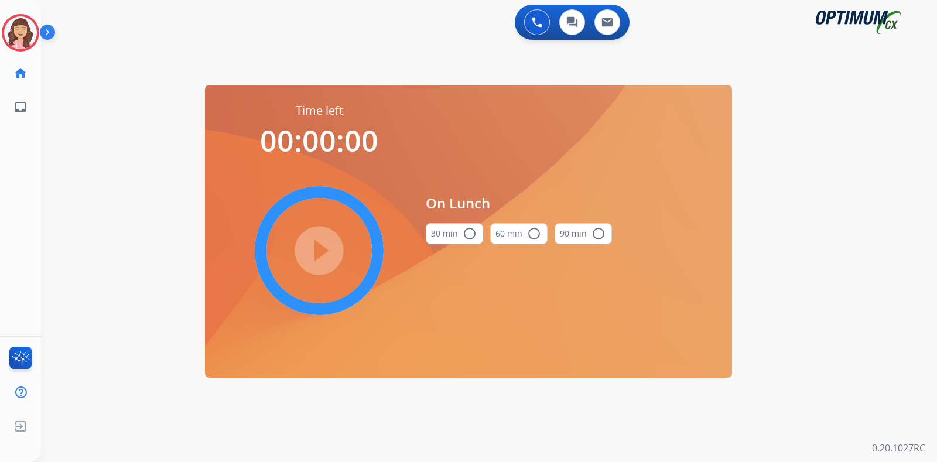
click at [459, 234] on button "30 min radio_button_unchecked" at bounding box center [454, 233] width 57 height 21
click at [319, 248] on mat-icon "play_circle_filled" at bounding box center [319, 251] width 14 height 14
